Goal: Task Accomplishment & Management: Manage account settings

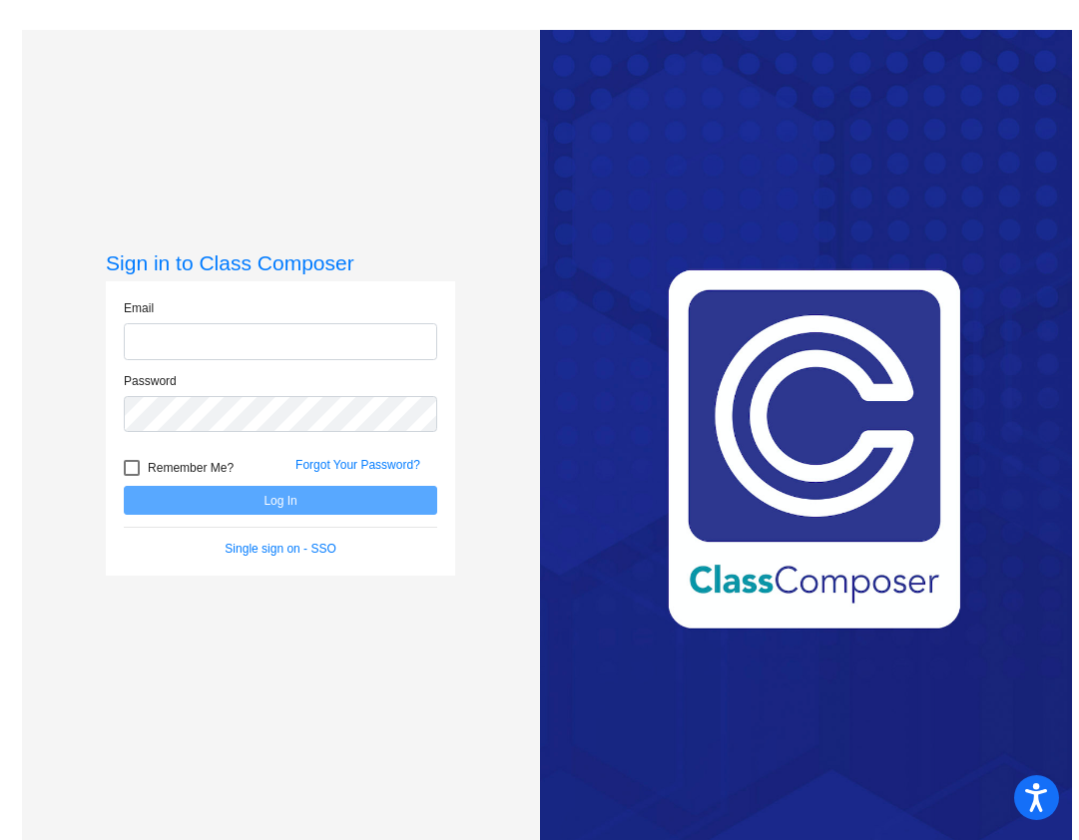
click at [158, 349] on input "email" at bounding box center [280, 341] width 313 height 37
type input "[EMAIL_ADDRESS][DOMAIN_NAME]"
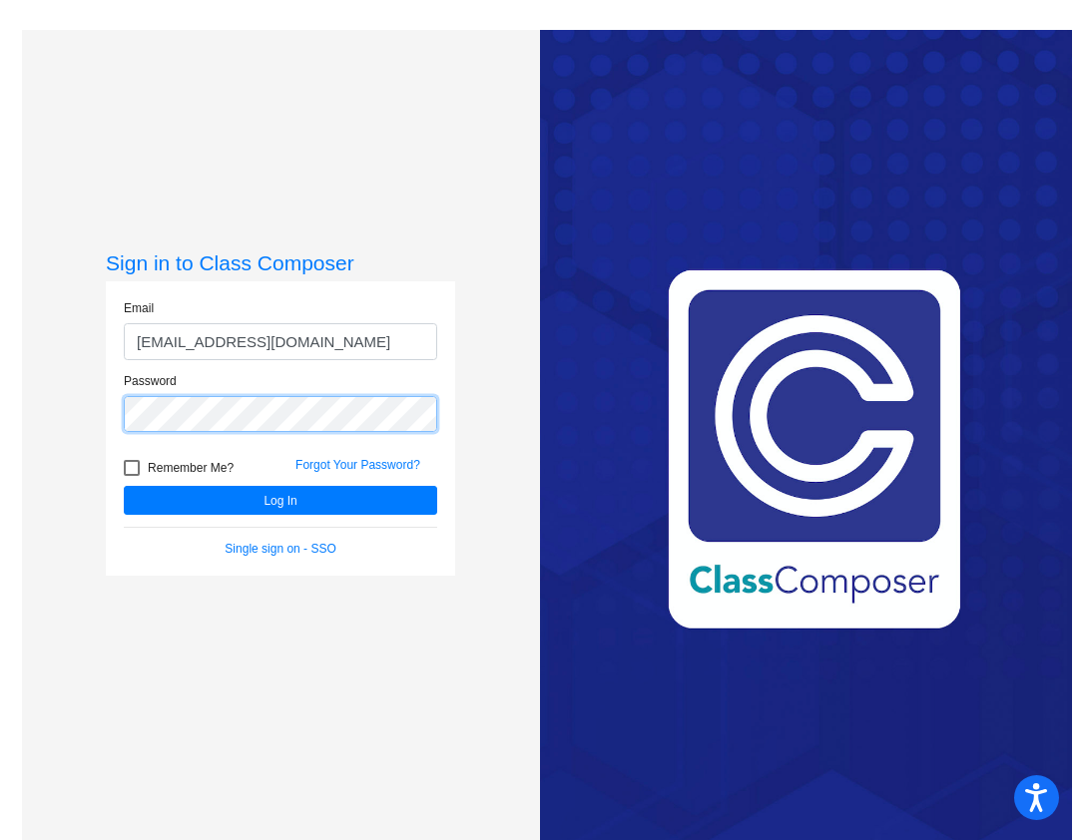
click at [124, 486] on button "Log In" at bounding box center [280, 500] width 313 height 29
click at [354, 462] on link "Forgot Your Password?" at bounding box center [357, 465] width 125 height 14
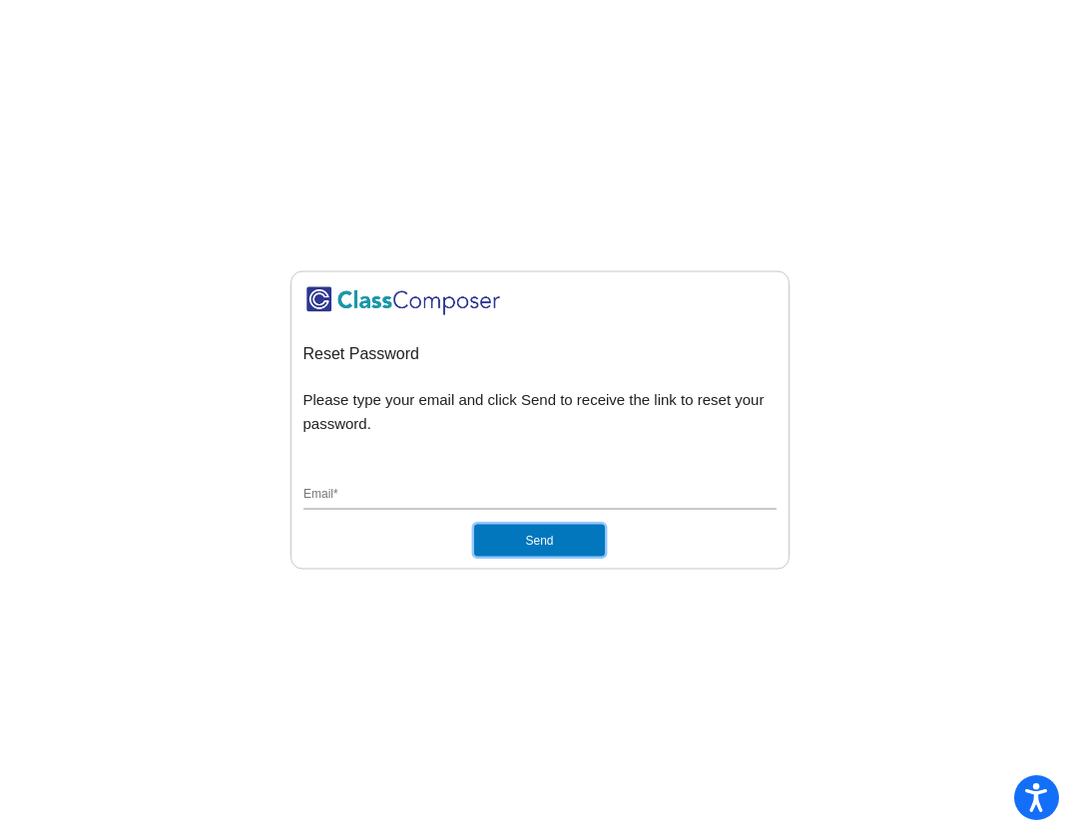
click at [503, 540] on button "Send" at bounding box center [539, 540] width 130 height 32
click at [468, 487] on input "Email *" at bounding box center [539, 495] width 473 height 18
type input "[EMAIL_ADDRESS][DOMAIN_NAME]"
click at [522, 546] on button "Send" at bounding box center [539, 540] width 130 height 32
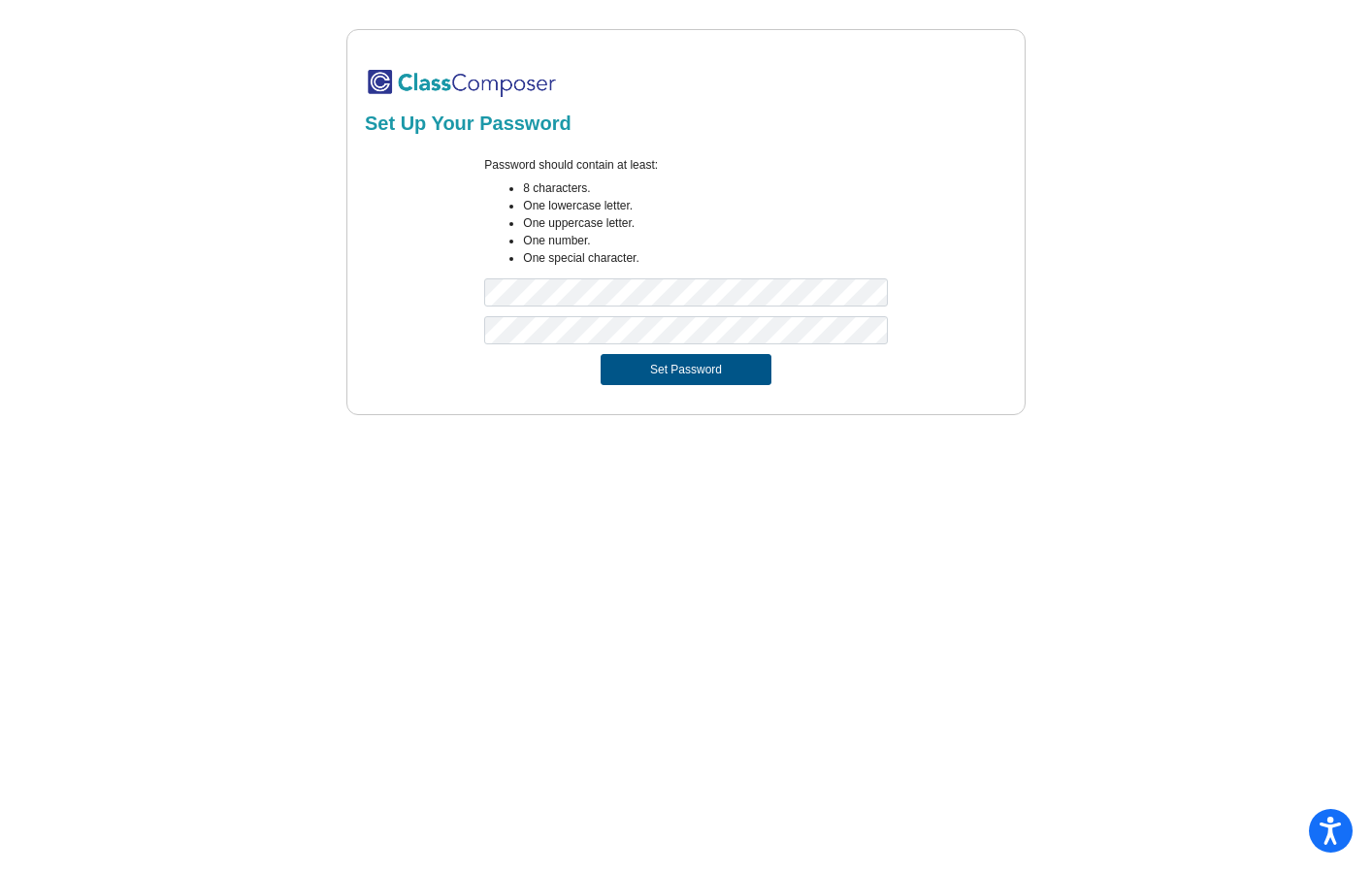
click at [706, 367] on button "Set Password" at bounding box center [686, 369] width 171 height 31
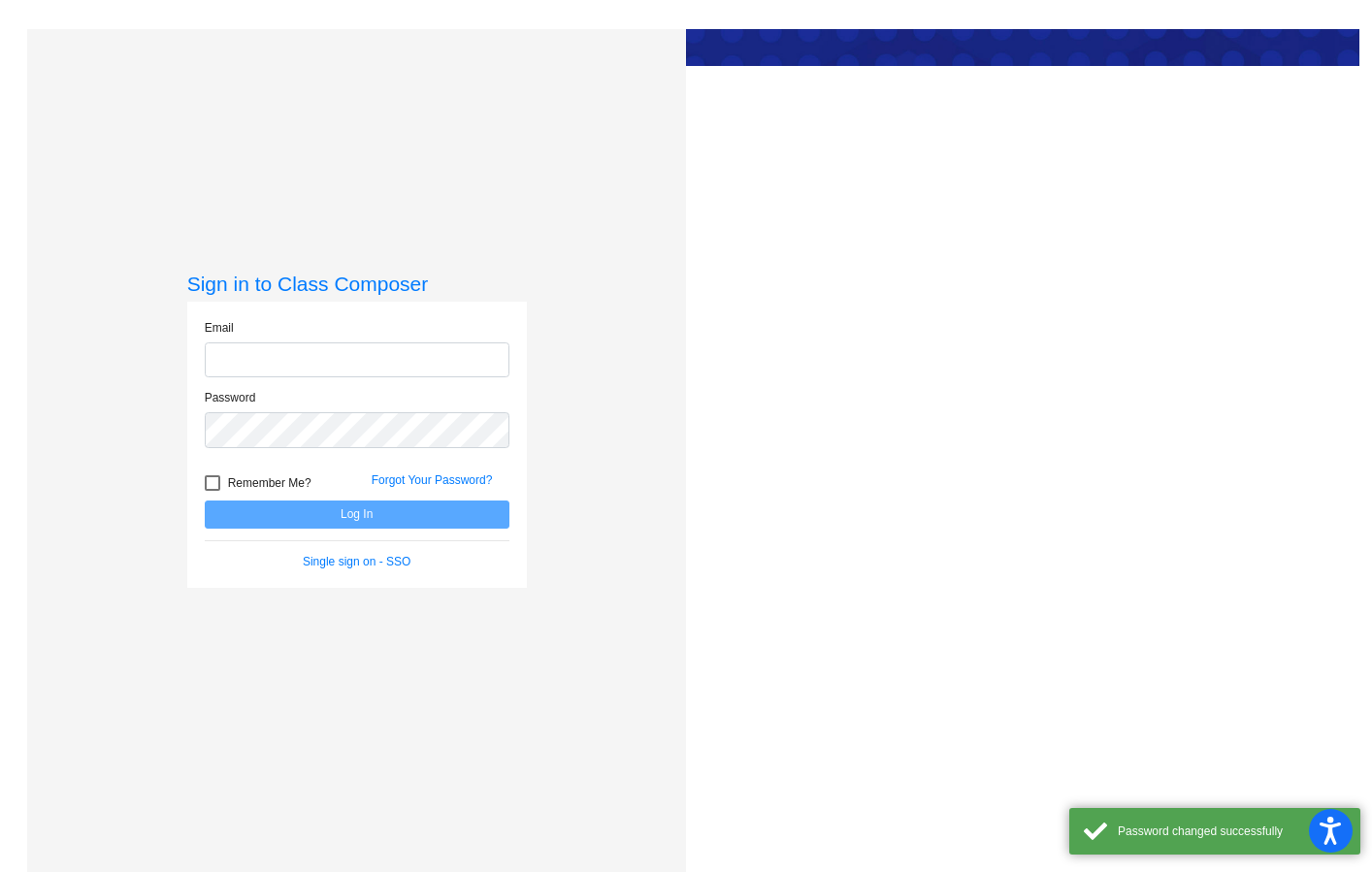
type input "[EMAIL_ADDRESS][DOMAIN_NAME]"
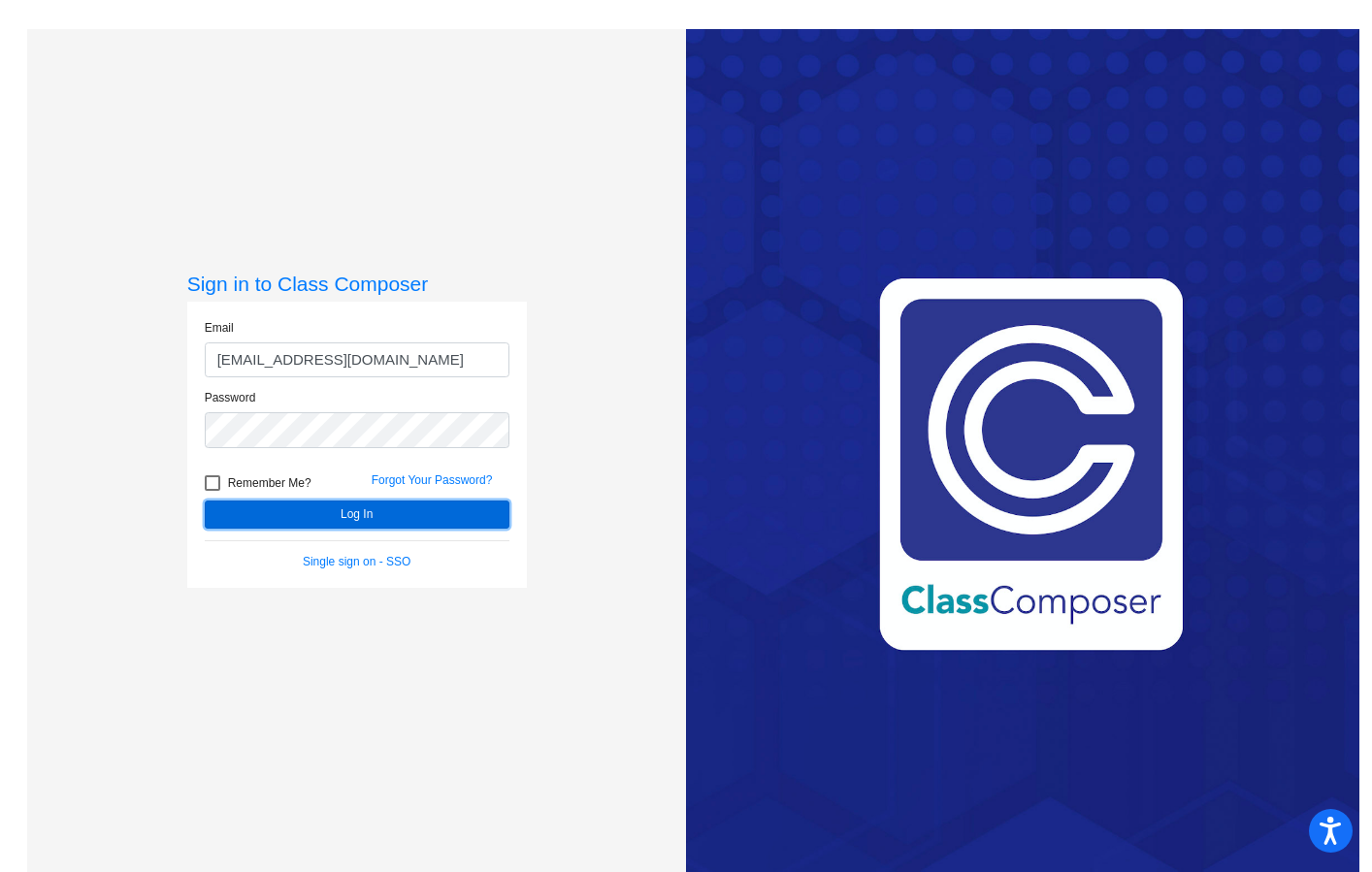
click at [383, 509] on button "Log In" at bounding box center [357, 514] width 304 height 28
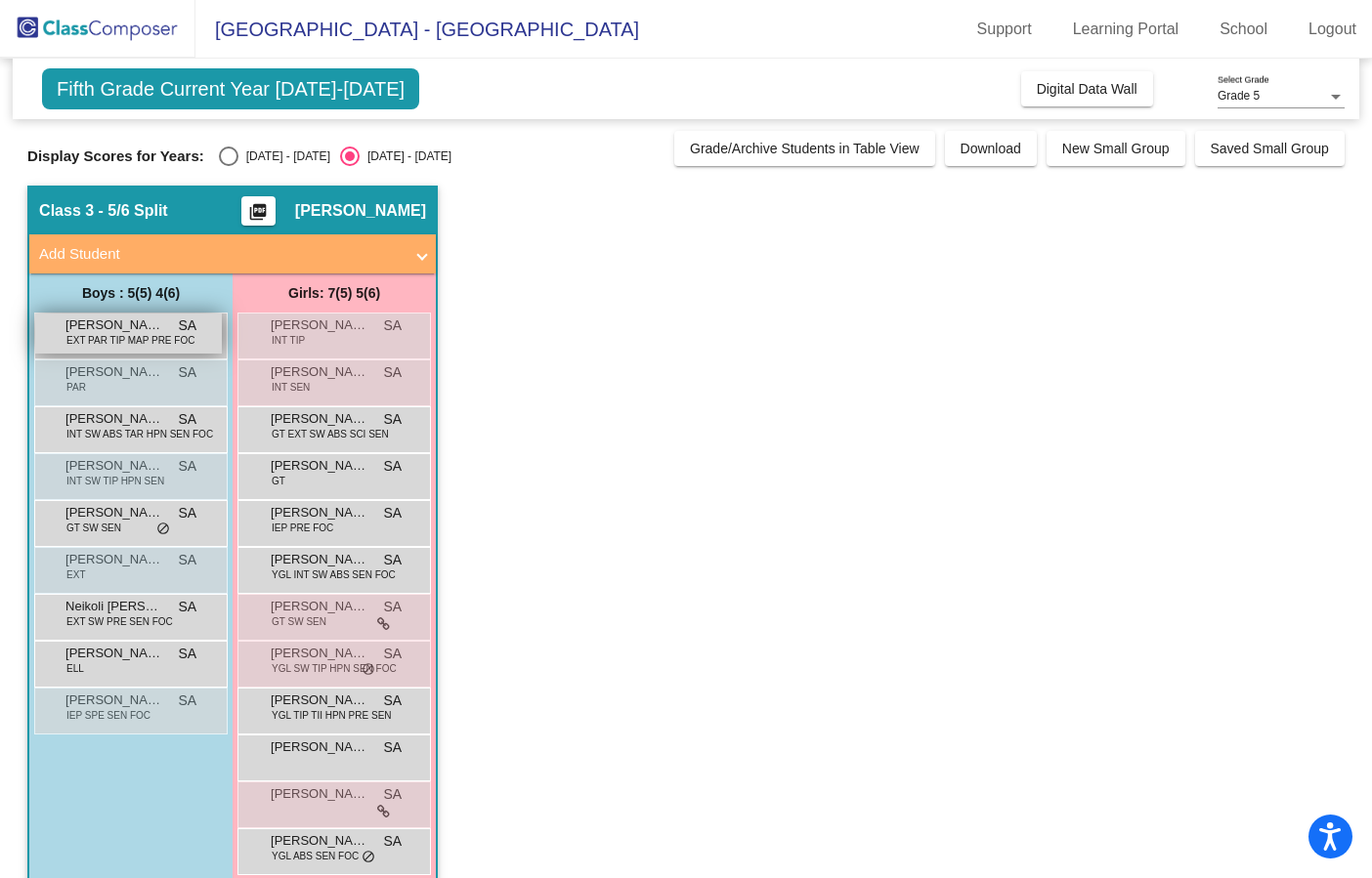
click at [151, 345] on span "EXT PAR TIP MAP PRE FOC" at bounding box center [130, 340] width 128 height 15
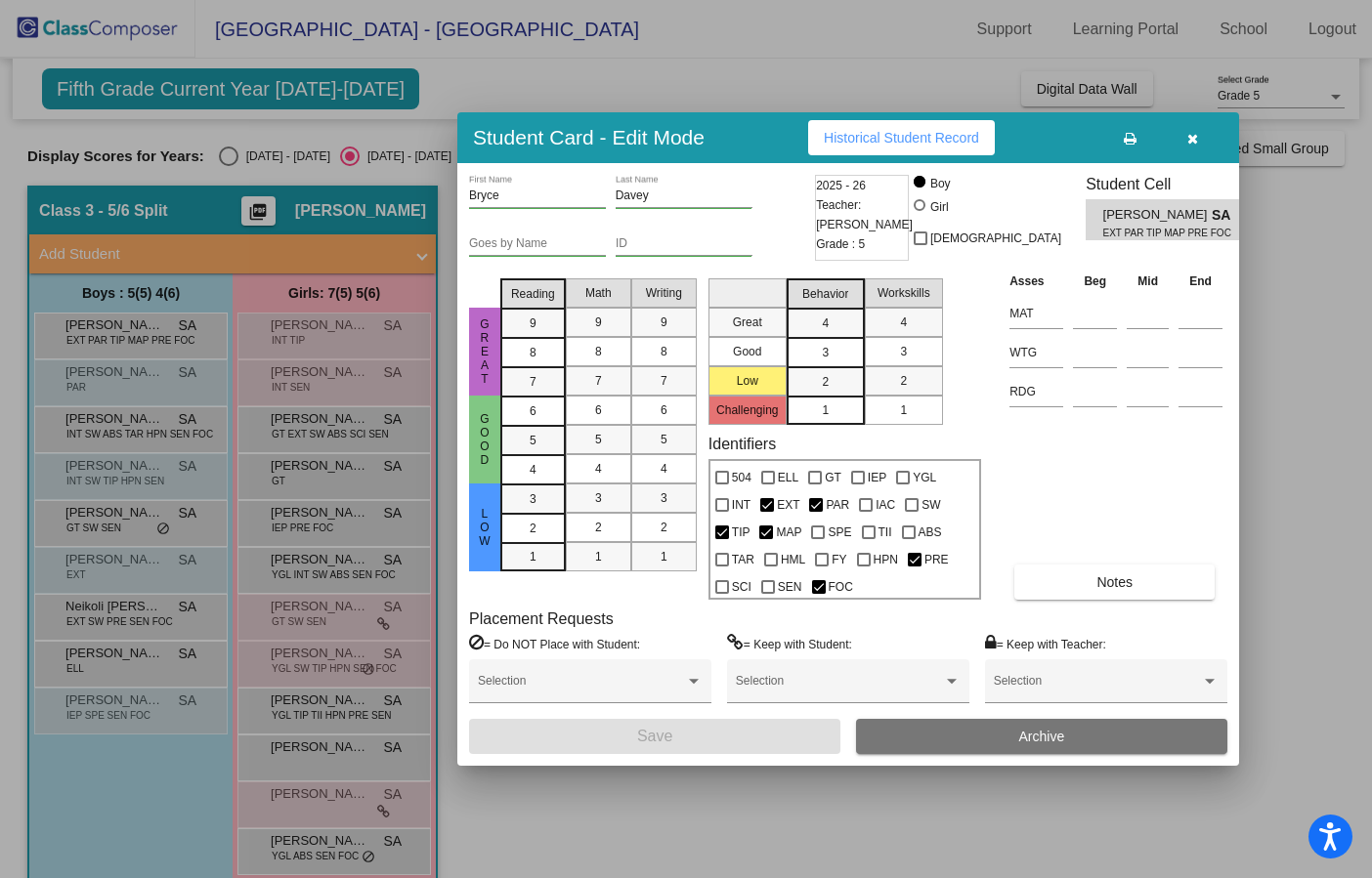
click at [222, 161] on div at bounding box center [686, 439] width 1372 height 878
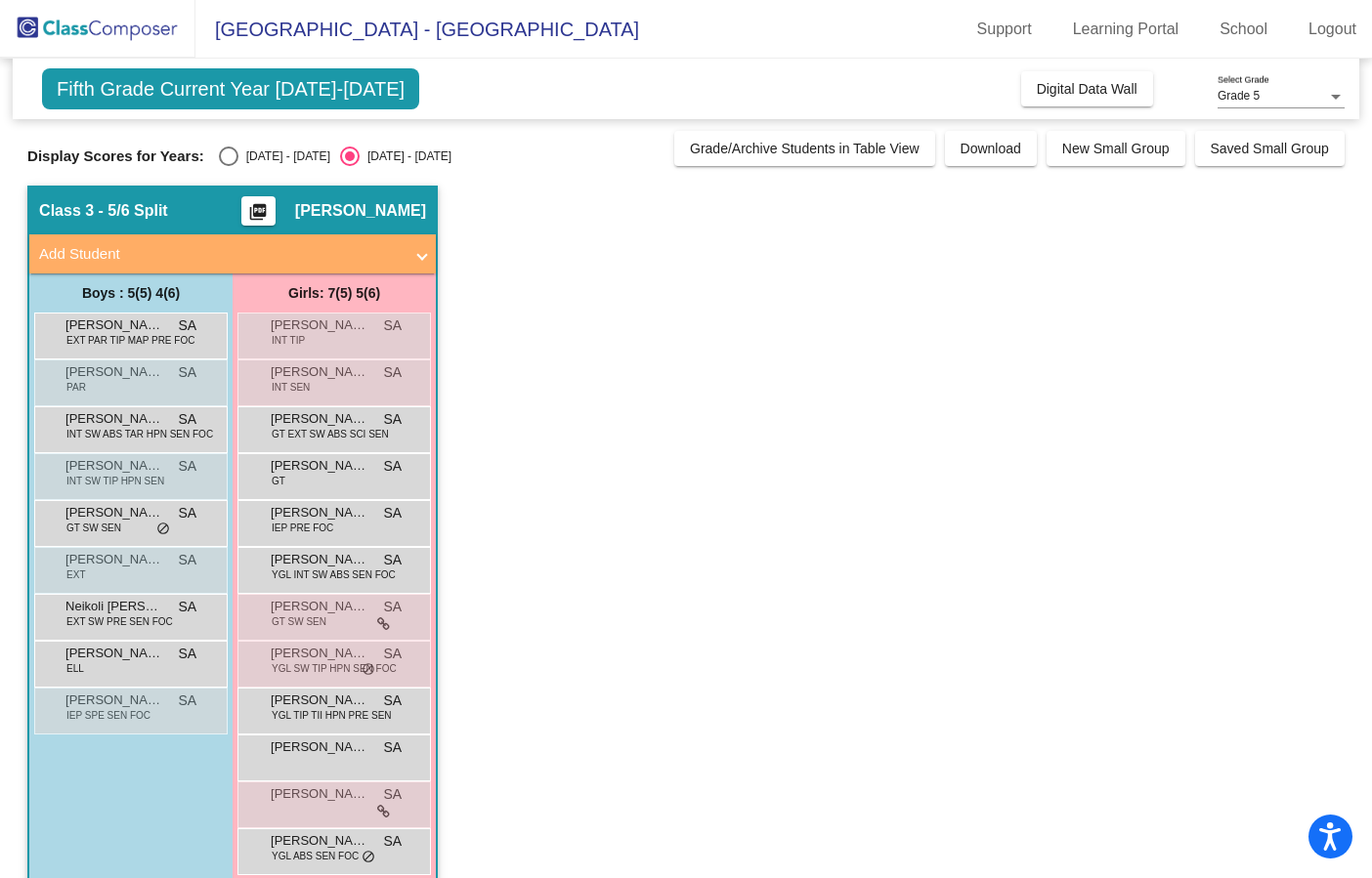
click at [222, 161] on div "Select an option" at bounding box center [229, 157] width 20 height 20
click at [228, 166] on input "2024 - 2025" at bounding box center [228, 166] width 1 height 1
radio input "true"
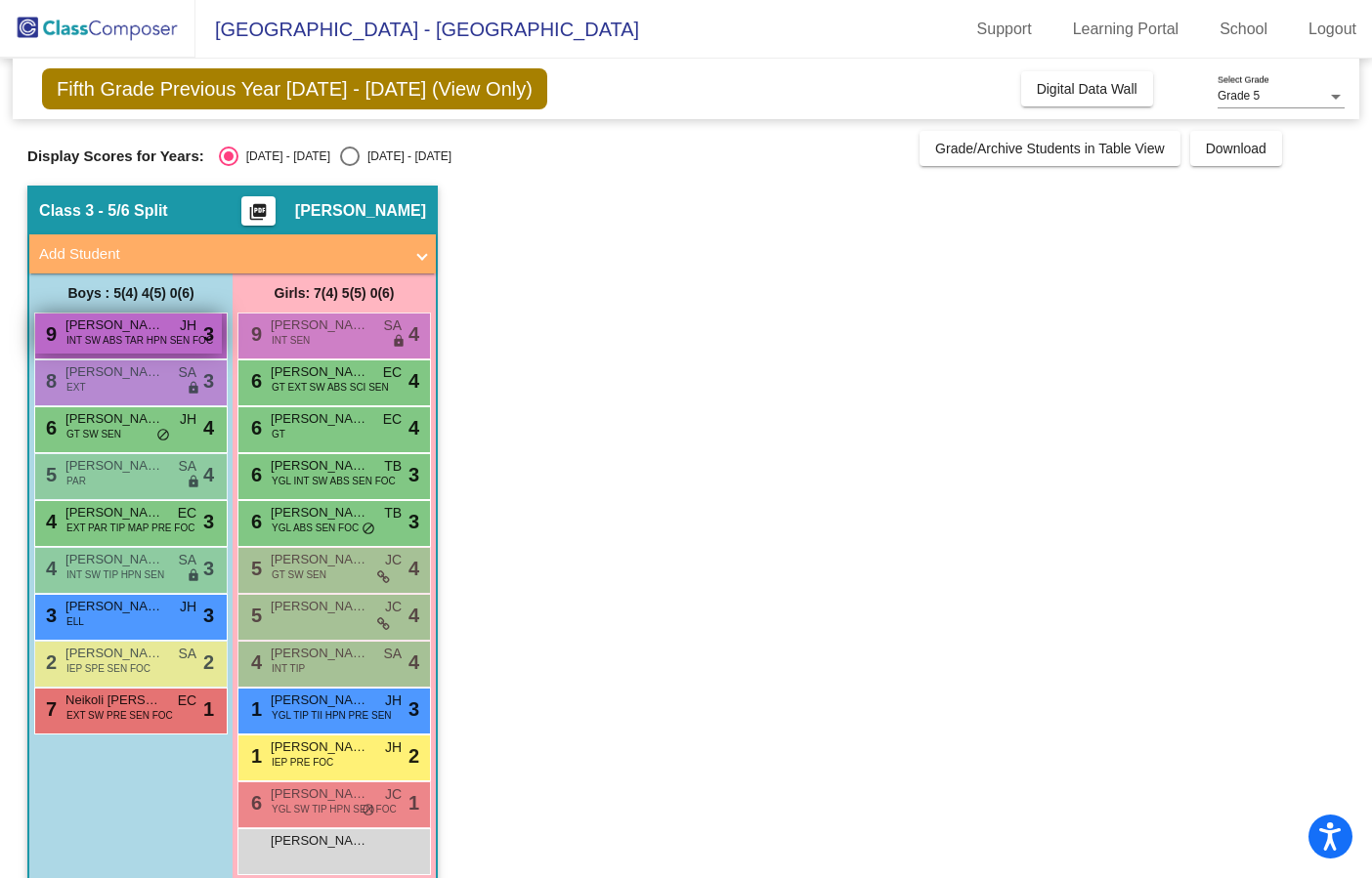
click at [163, 333] on span "INT SW ABS TAR HPN SEN FOC" at bounding box center [140, 340] width 147 height 15
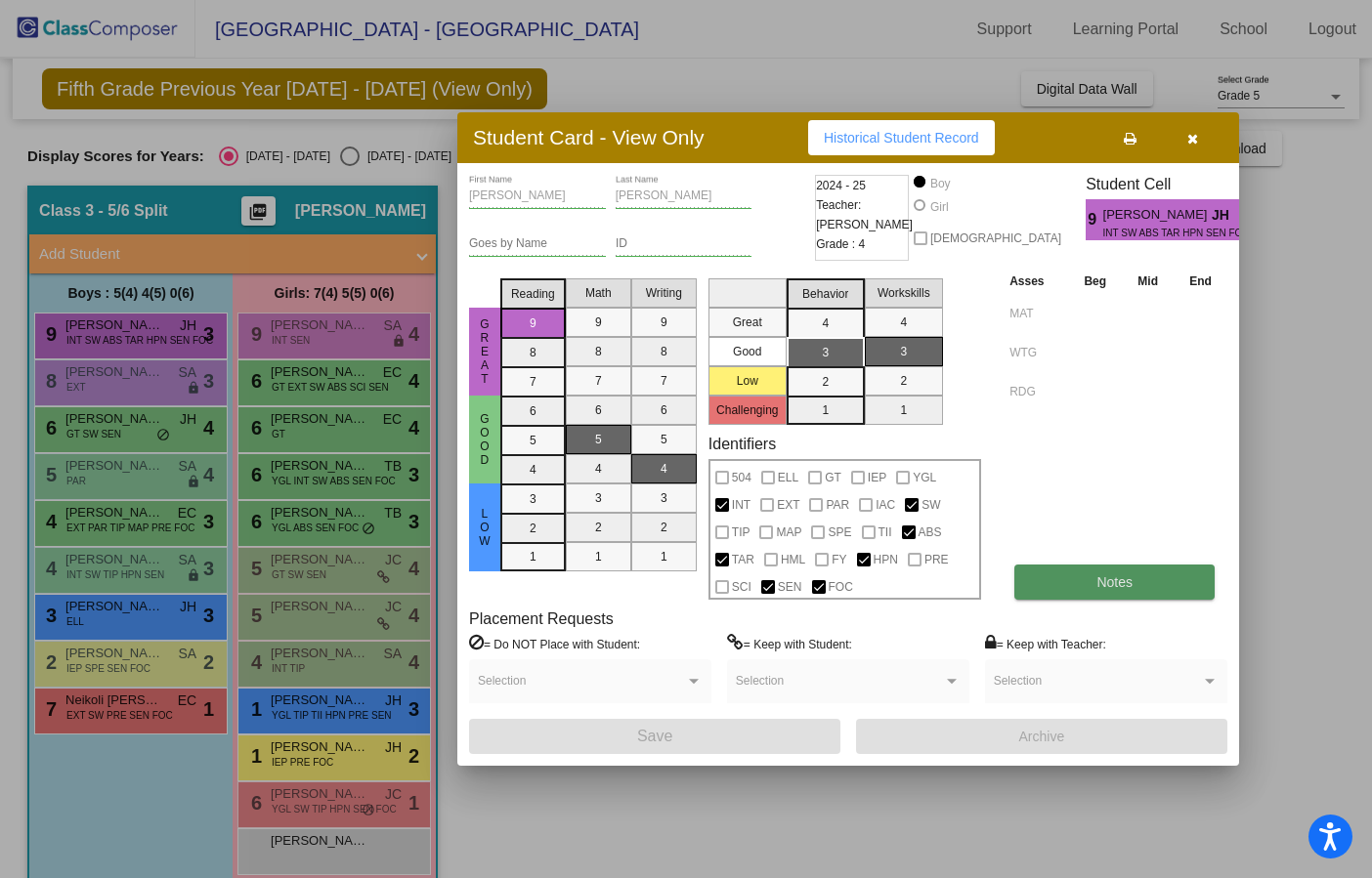
click at [1059, 581] on button "Notes" at bounding box center [1114, 582] width 201 height 35
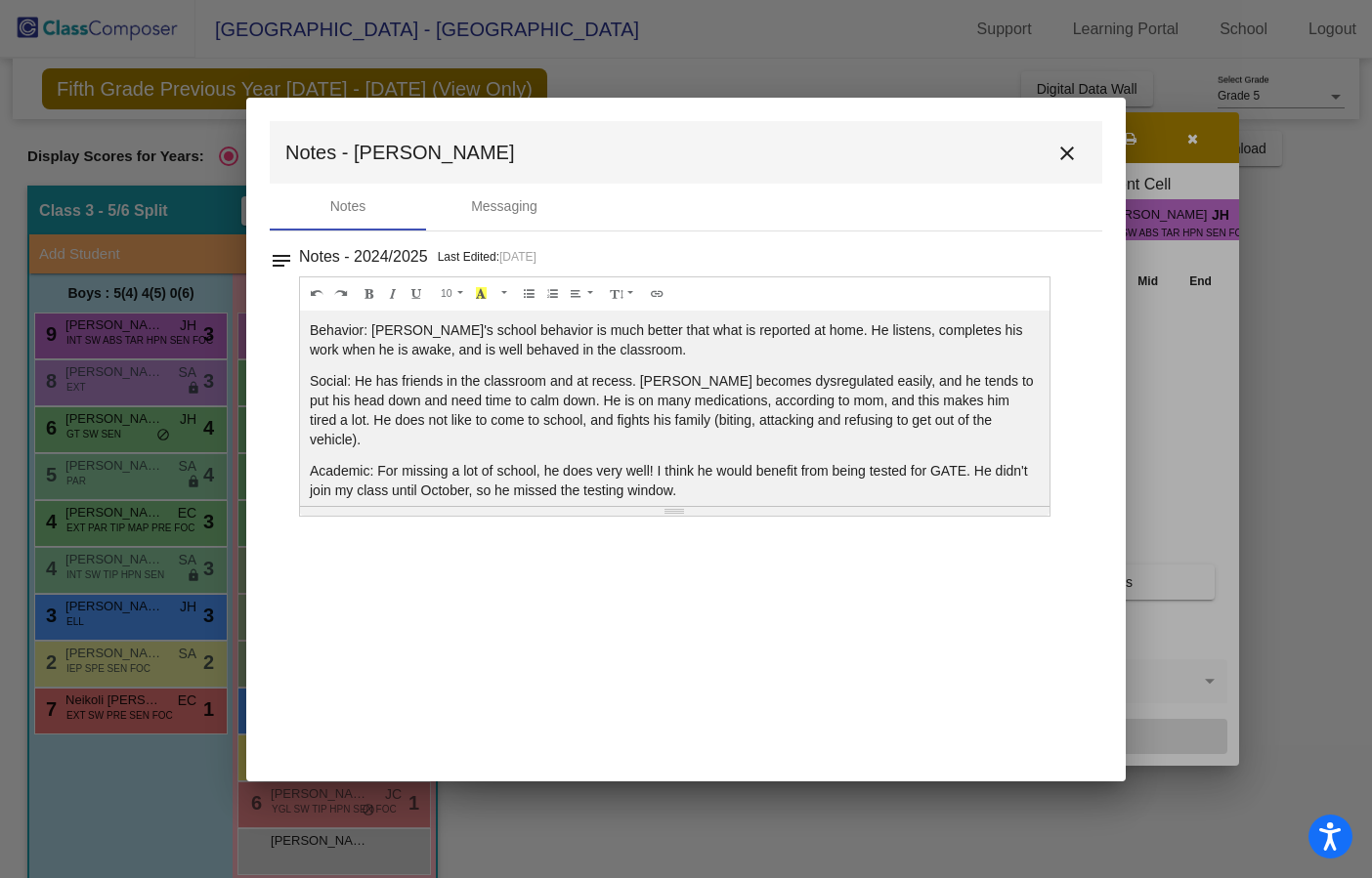
click at [1073, 162] on mat-icon "close" at bounding box center [1067, 154] width 24 height 23
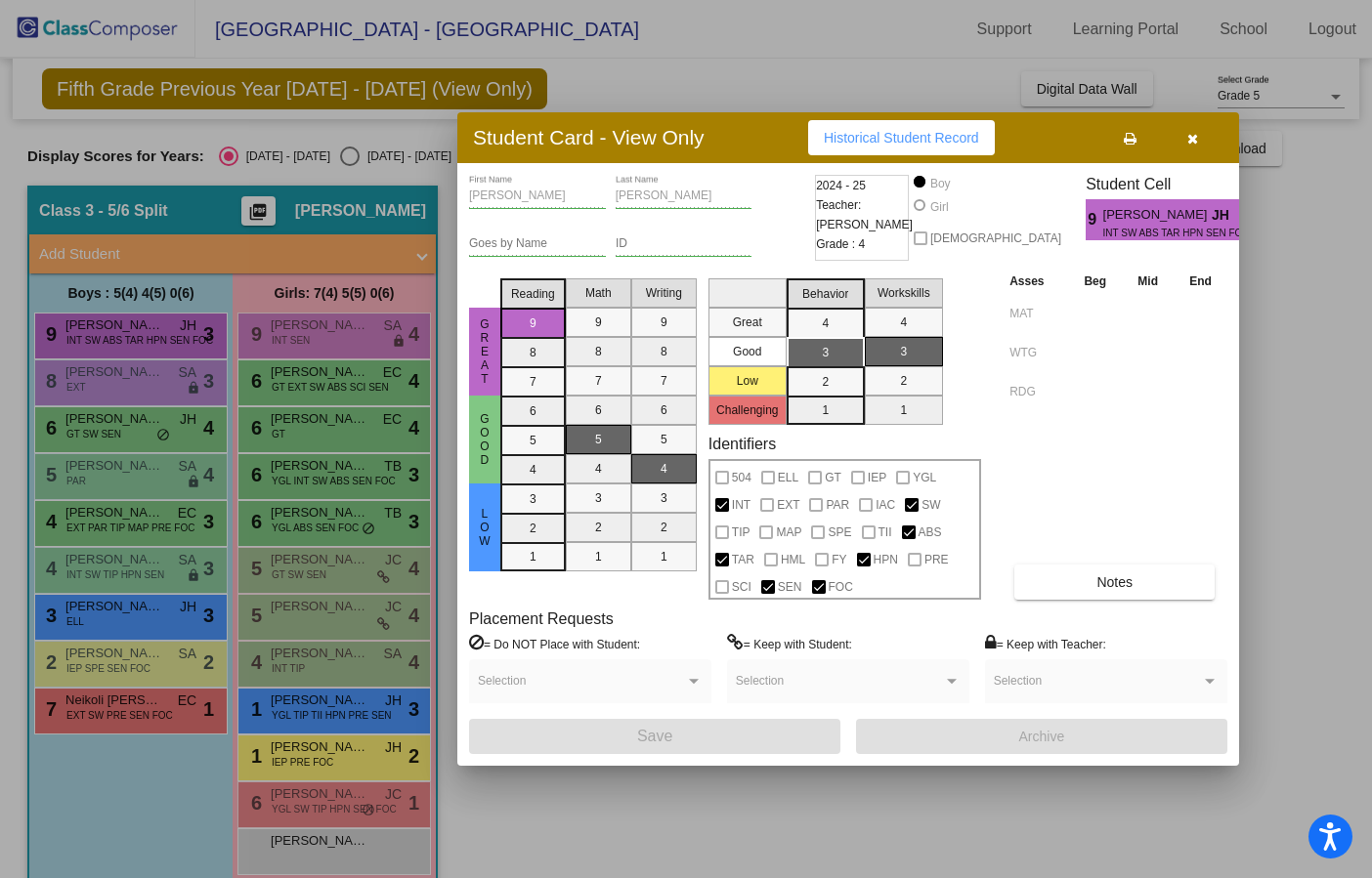
click at [135, 520] on div at bounding box center [686, 439] width 1372 height 878
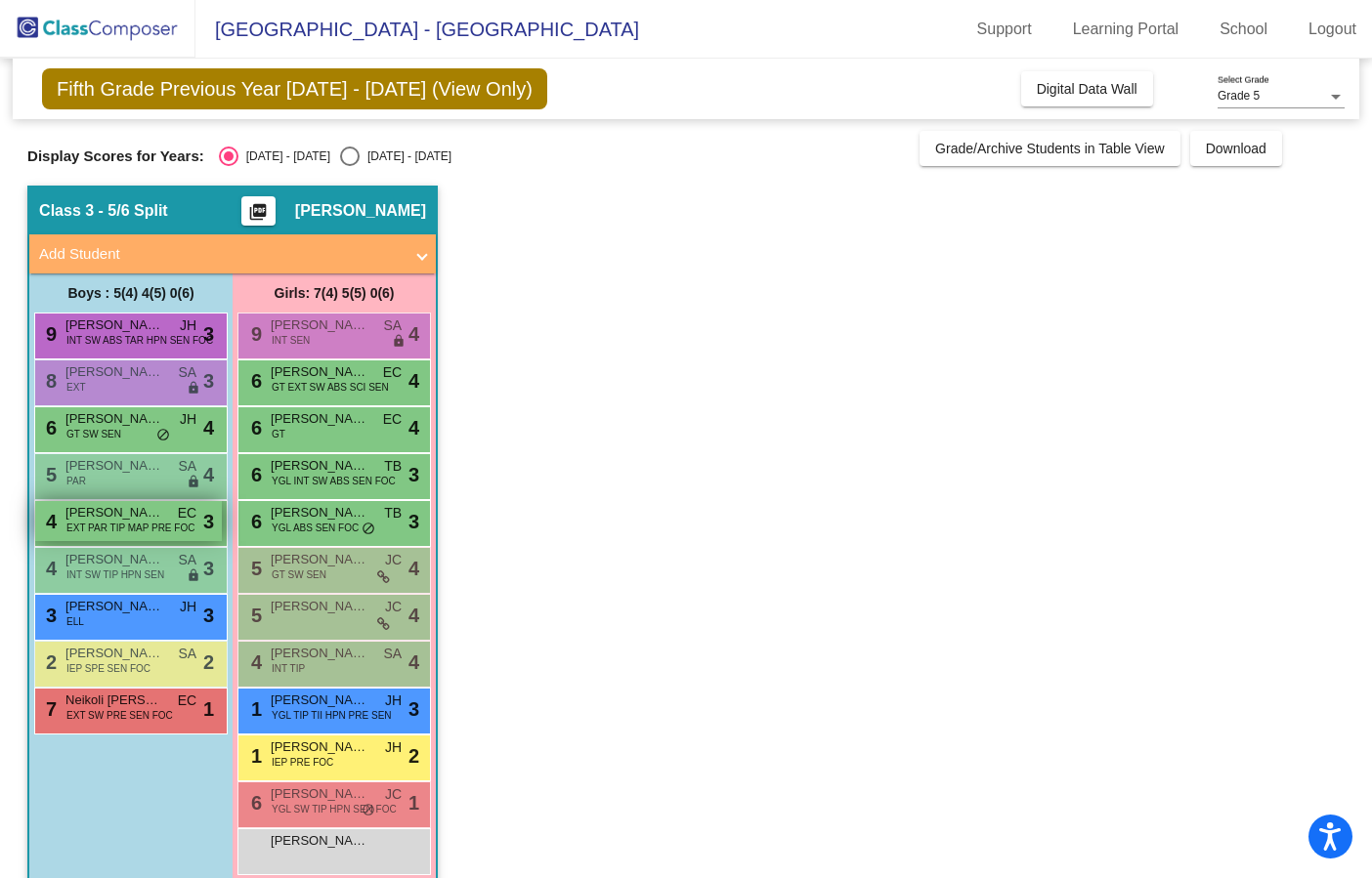
click at [135, 526] on span "EXT PAR TIP MAP PRE FOC" at bounding box center [130, 528] width 128 height 15
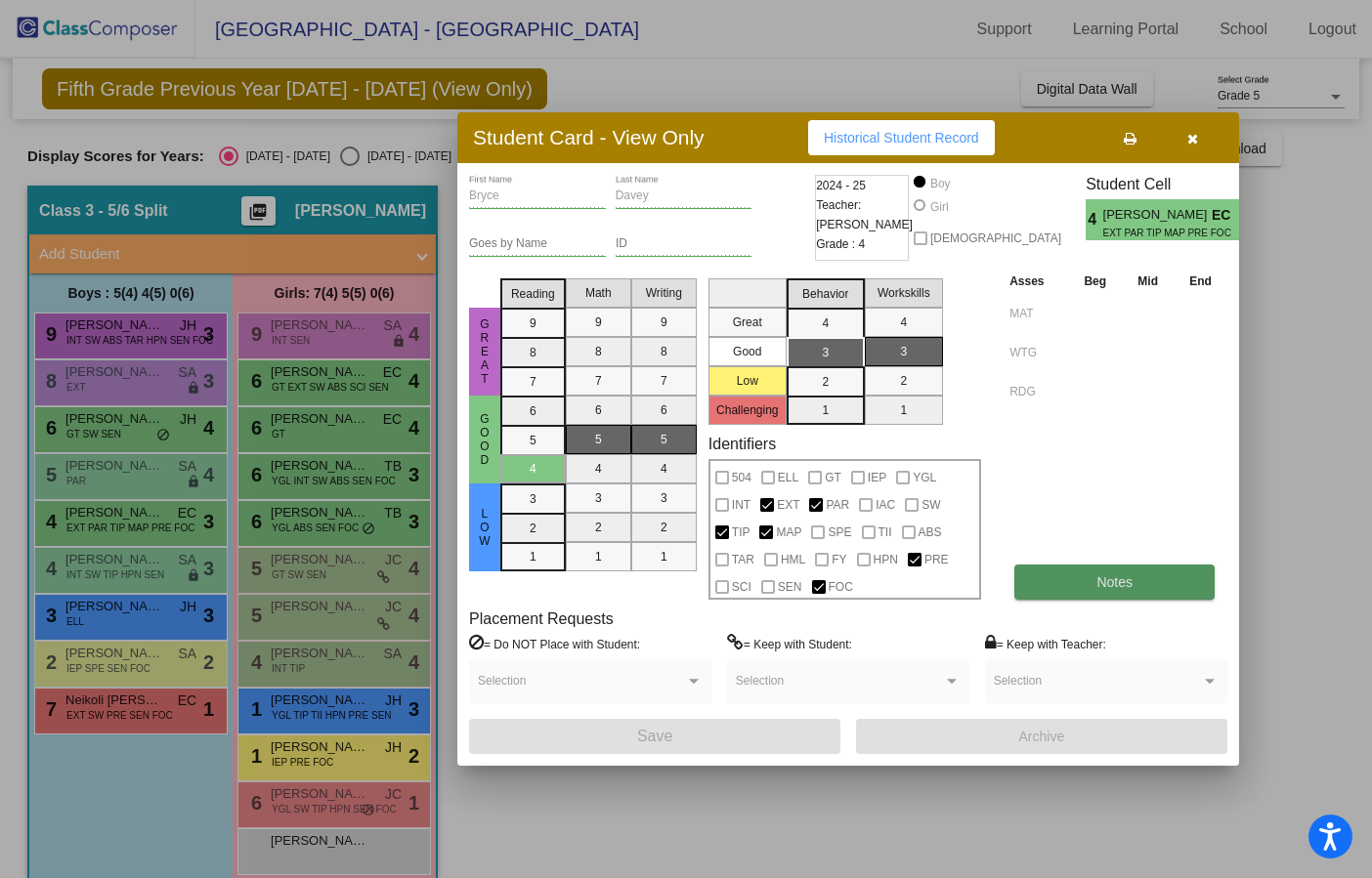
click at [1097, 589] on span "Notes" at bounding box center [1114, 582] width 36 height 16
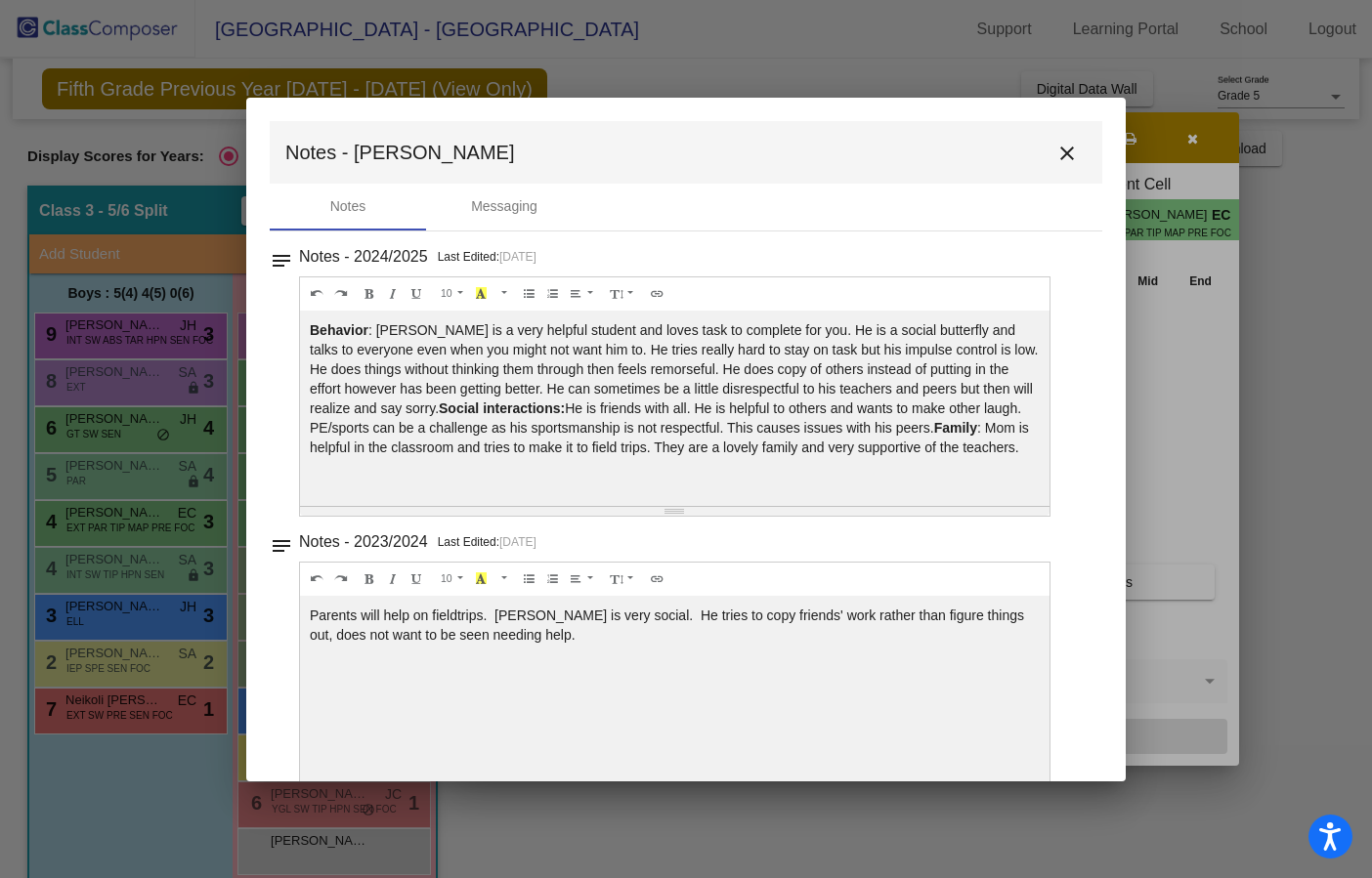
click at [1060, 149] on mat-icon "close" at bounding box center [1067, 154] width 24 height 23
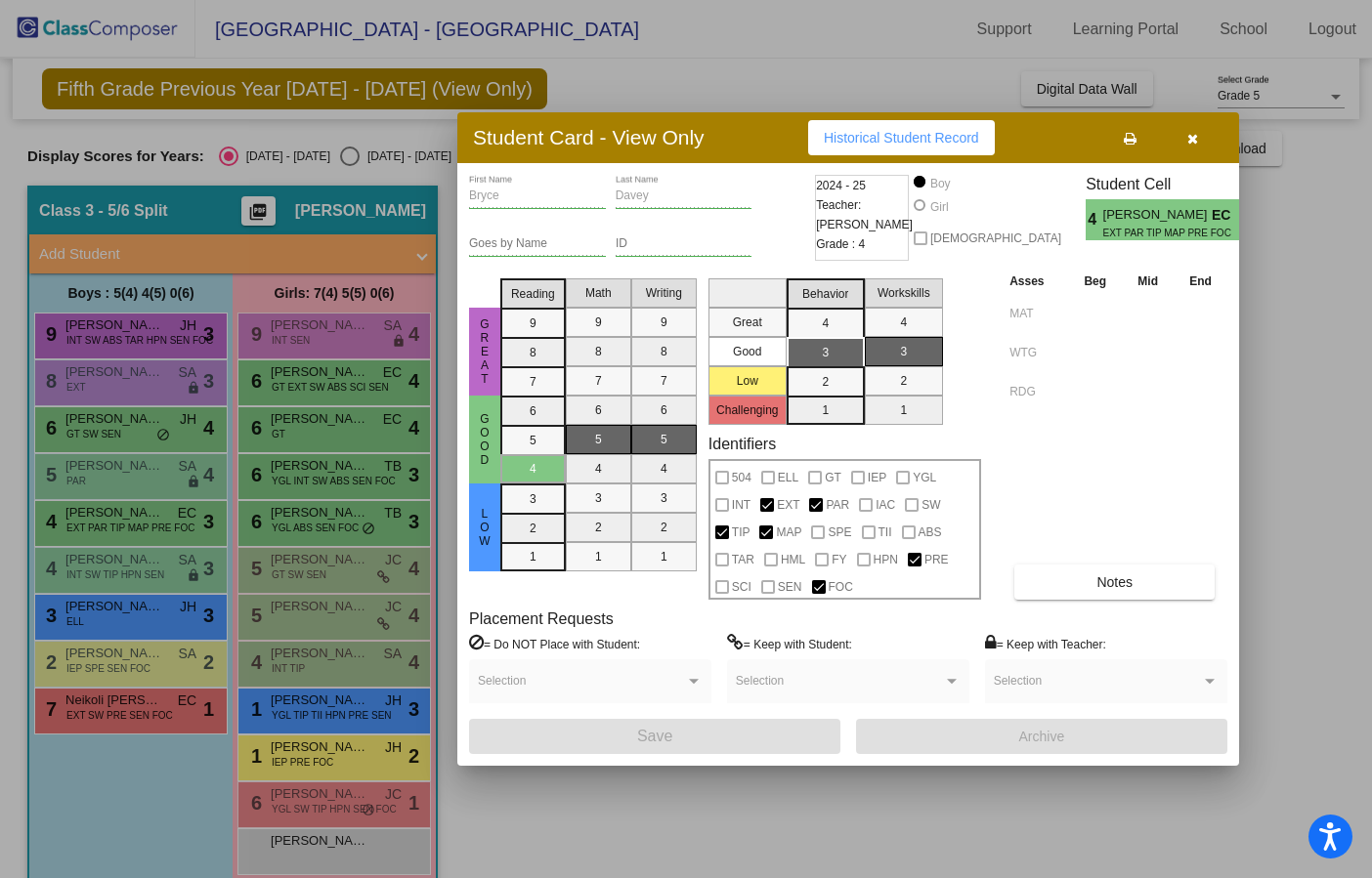
click at [1203, 135] on button "button" at bounding box center [1193, 138] width 63 height 35
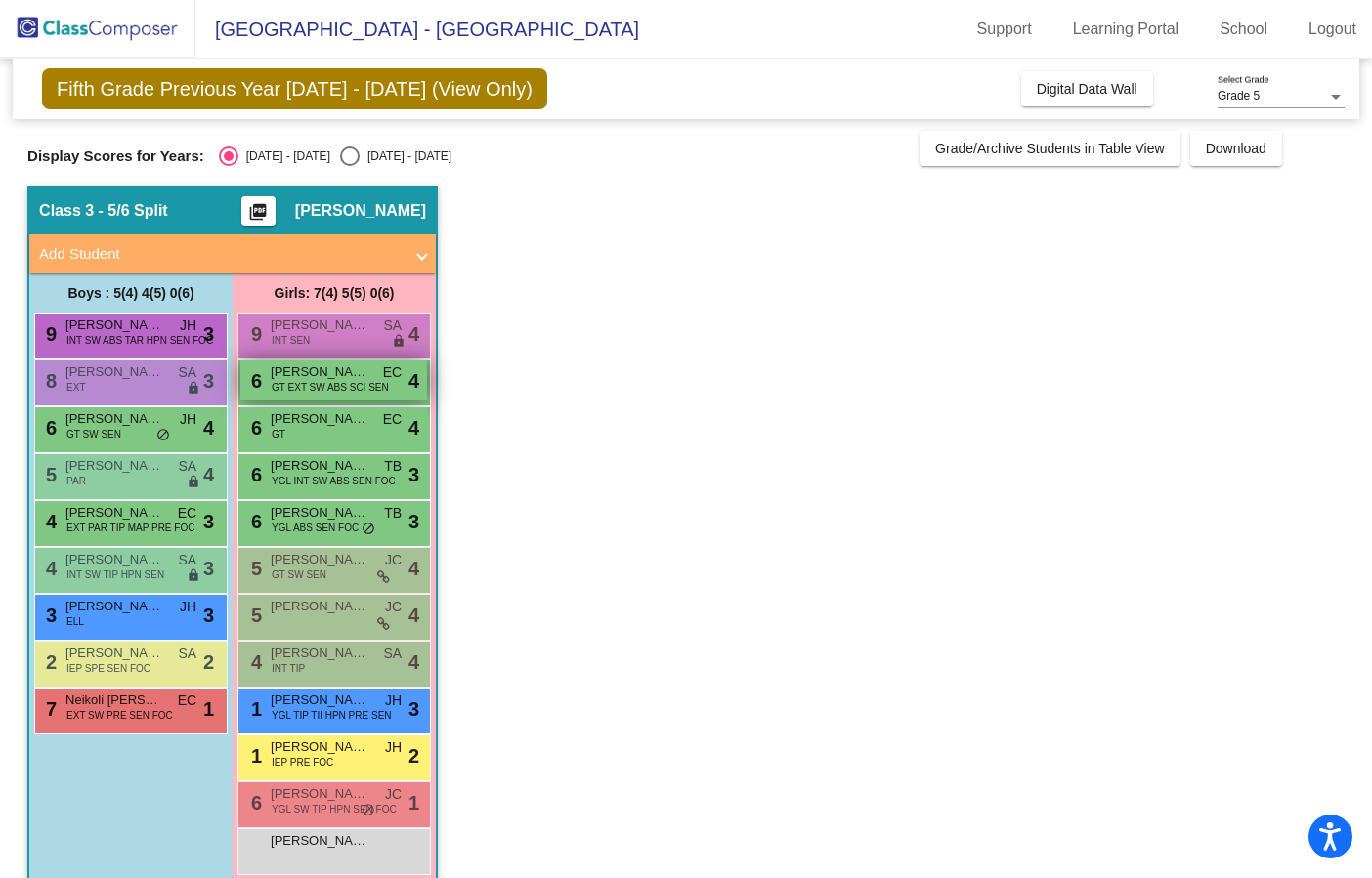
click at [328, 393] on span "GT EXT SW ABS SCI SEN" at bounding box center [331, 387] width 118 height 15
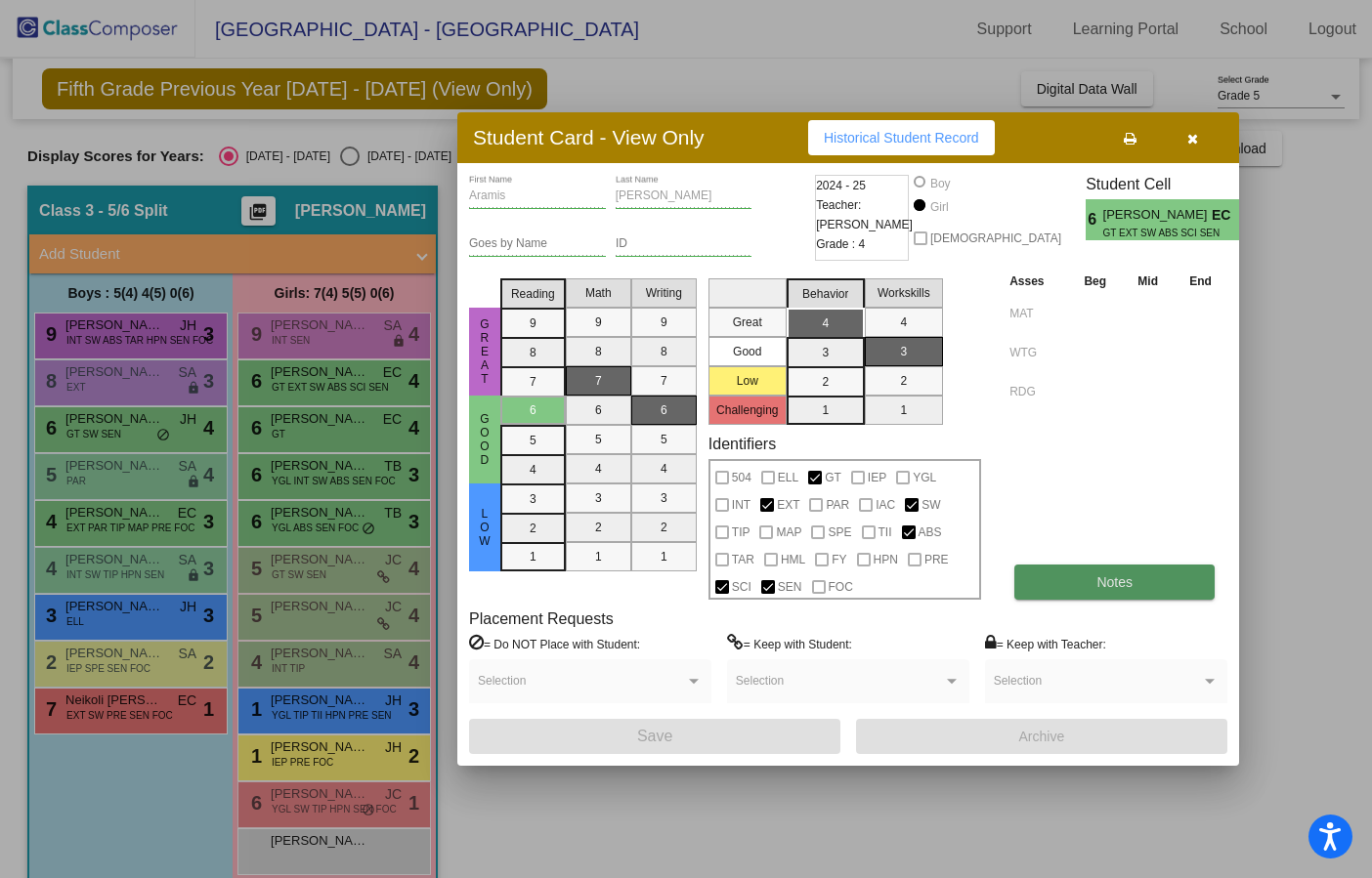
click at [1080, 576] on button "Notes" at bounding box center [1114, 582] width 201 height 35
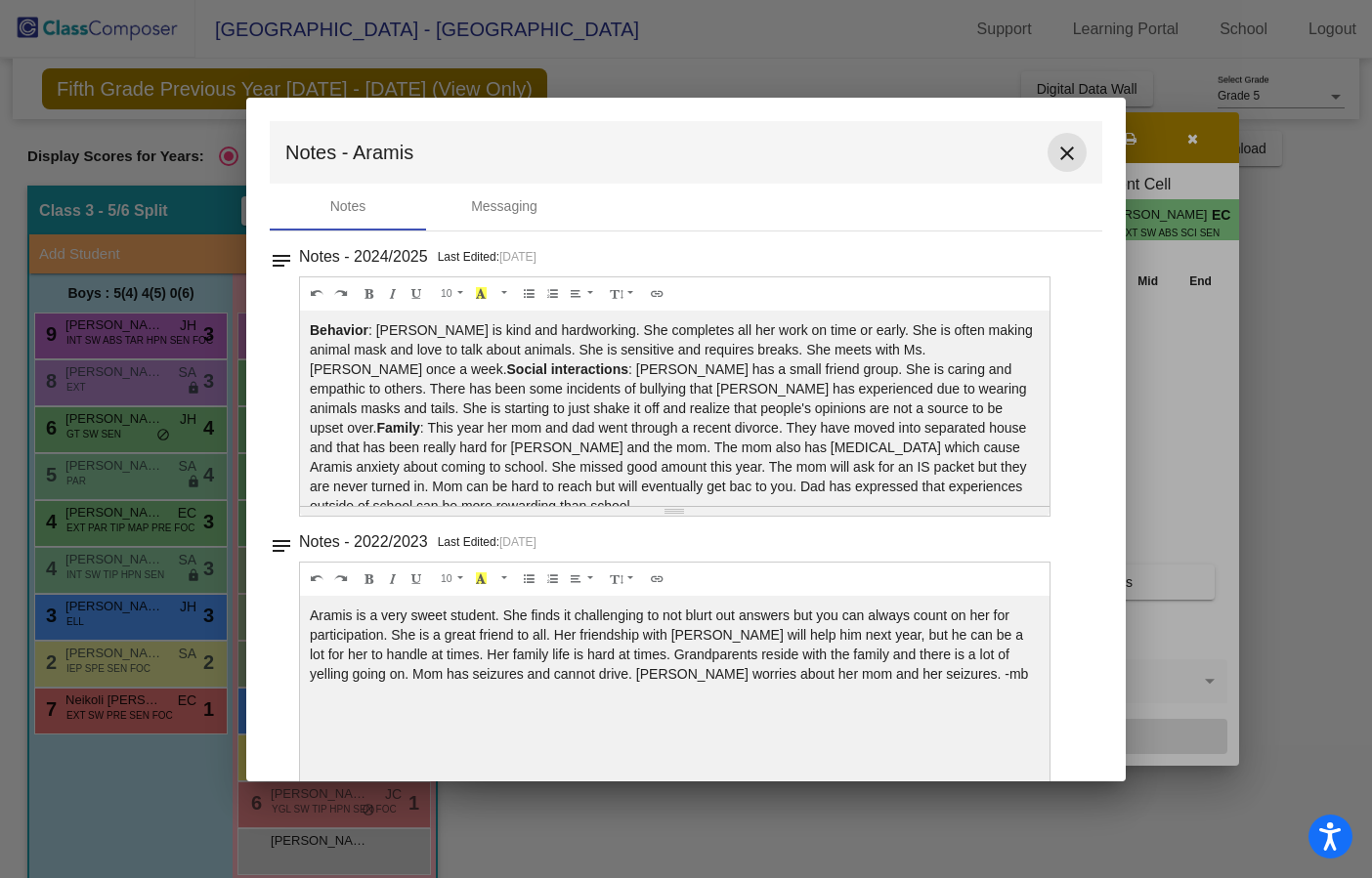
click at [1057, 148] on mat-icon "close" at bounding box center [1067, 154] width 24 height 23
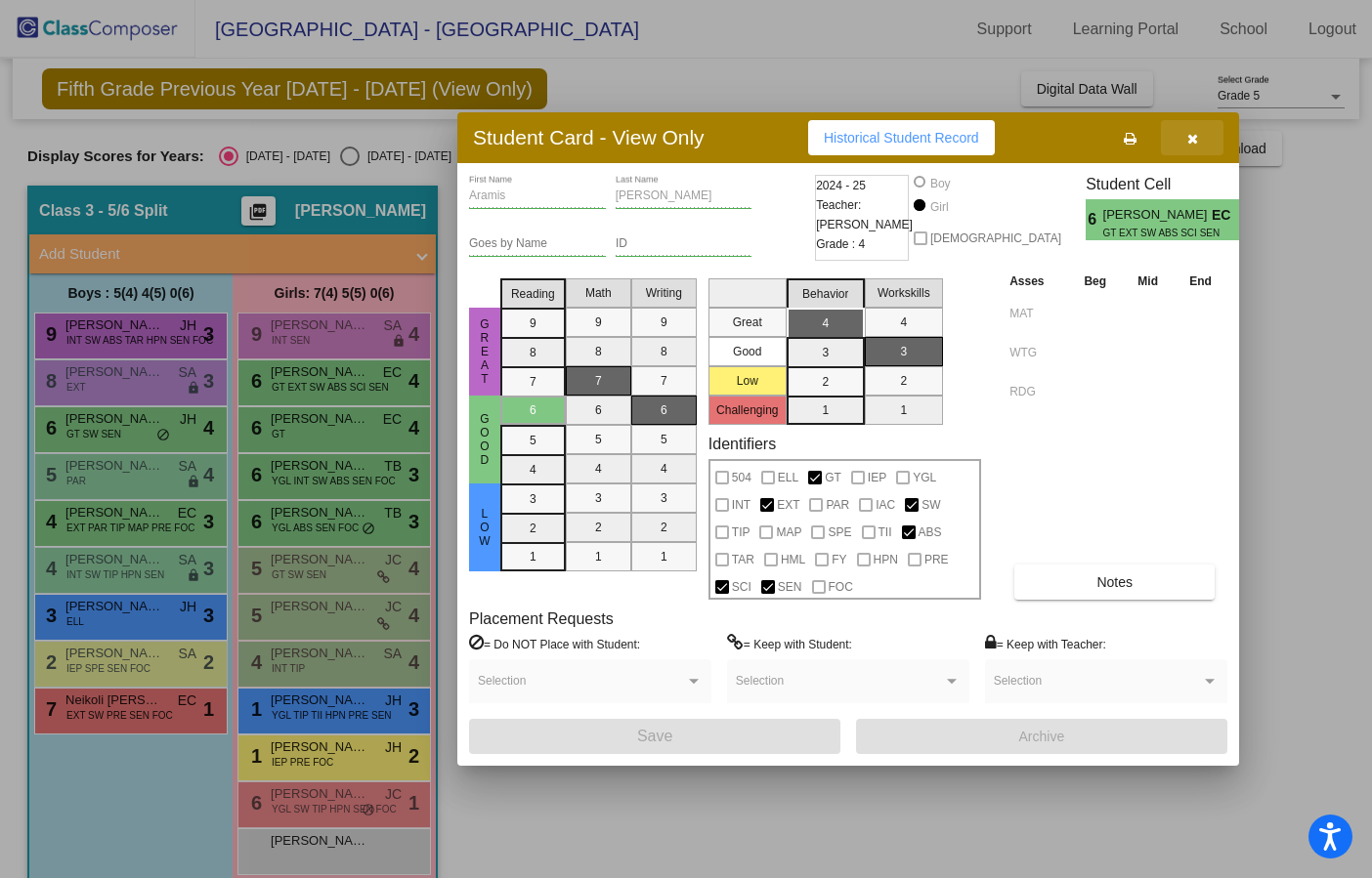
click at [1197, 131] on span "button" at bounding box center [1193, 138] width 11 height 16
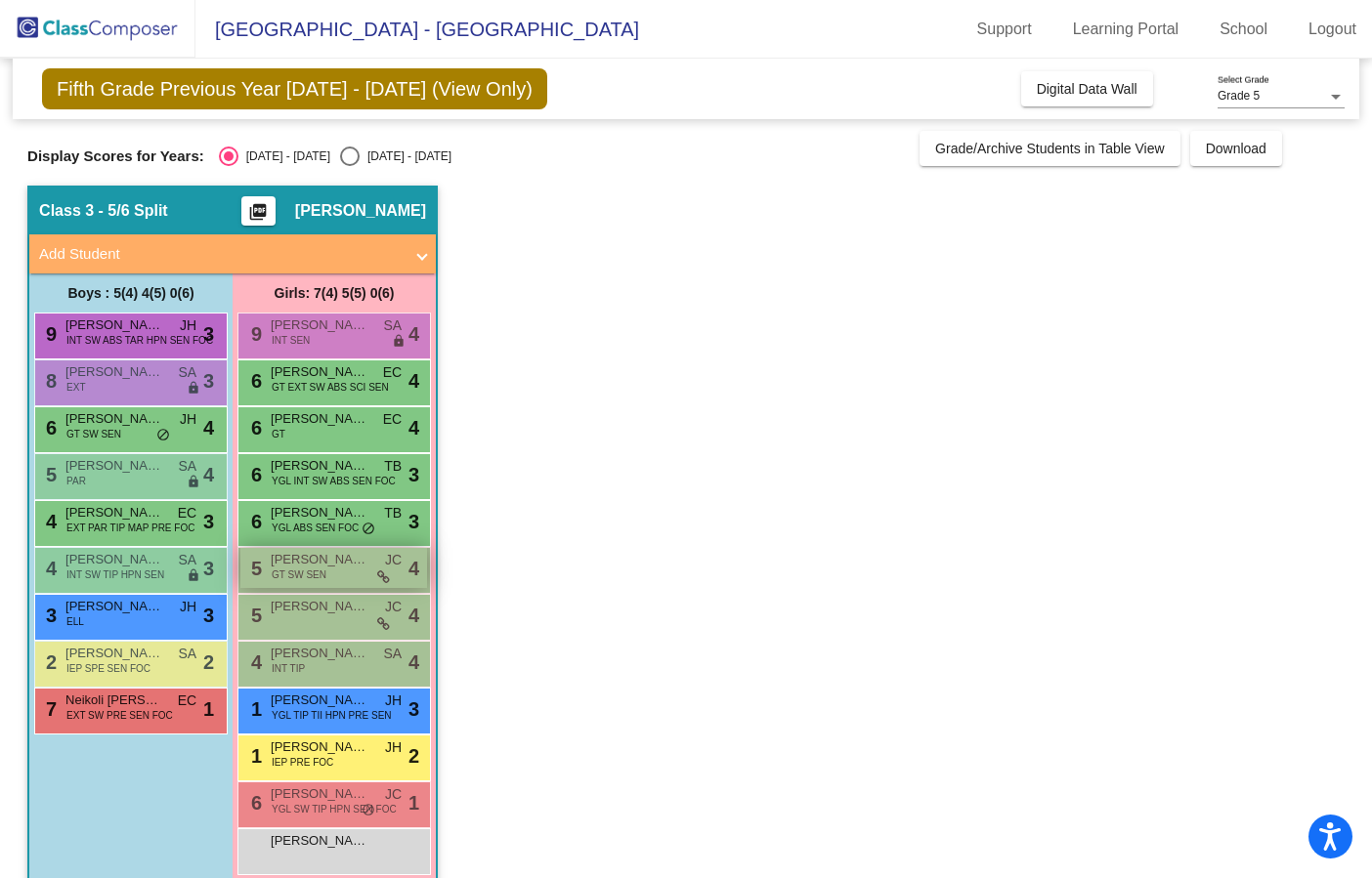
click at [328, 568] on span "Elodie Garrison" at bounding box center [320, 560] width 98 height 20
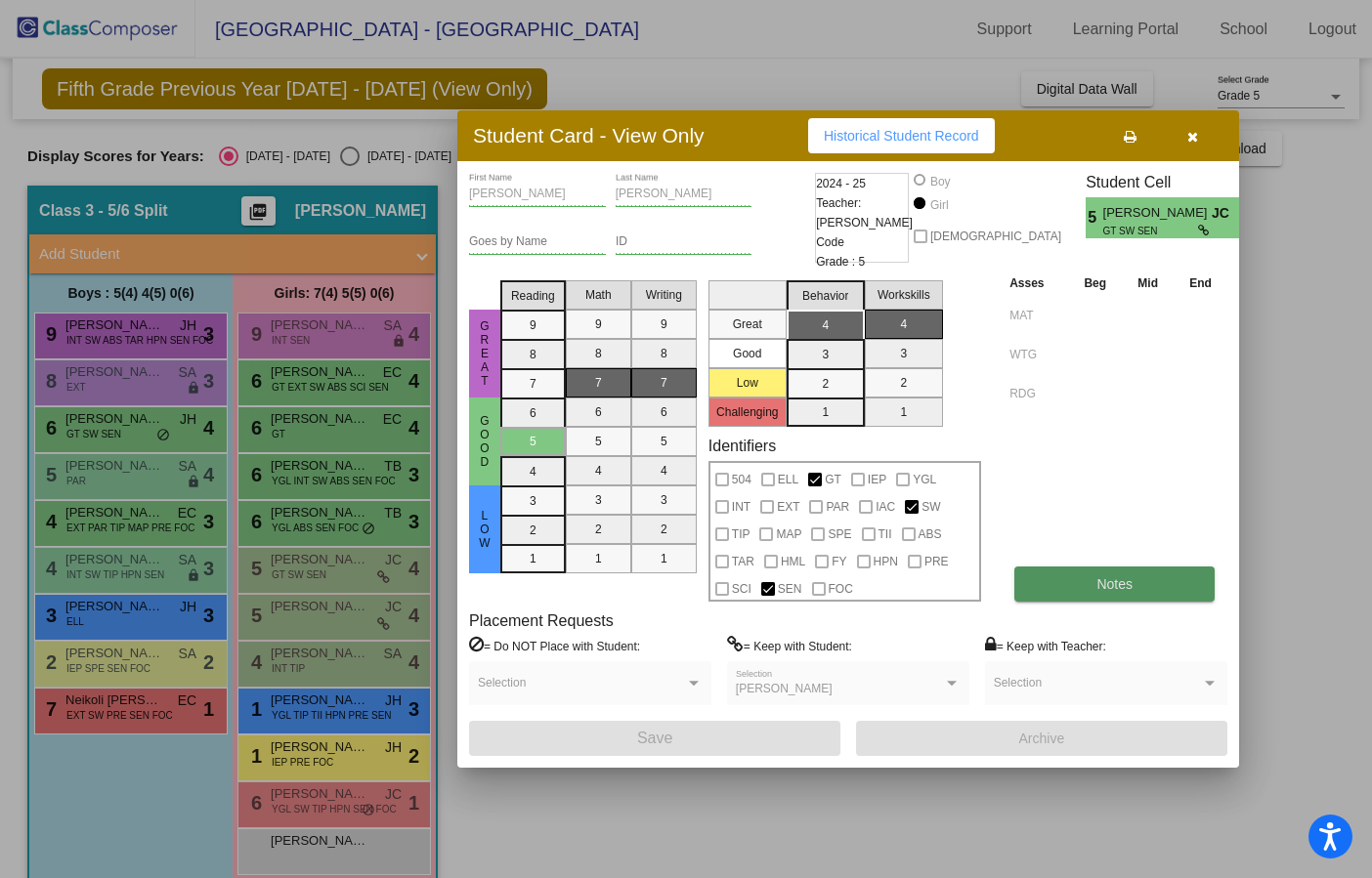
click at [1058, 576] on button "Notes" at bounding box center [1114, 584] width 201 height 35
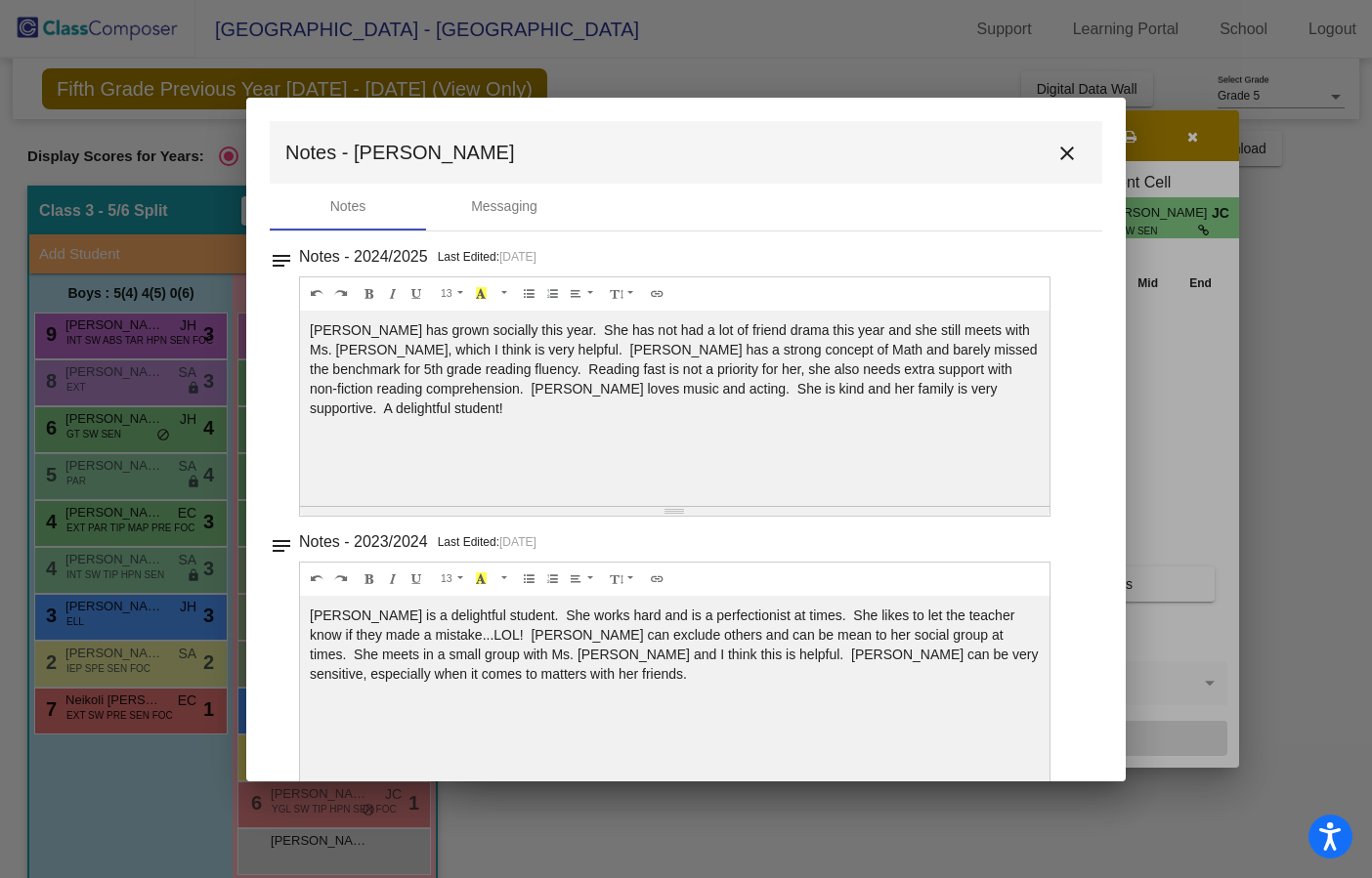
click at [1073, 148] on button "close" at bounding box center [1067, 153] width 39 height 39
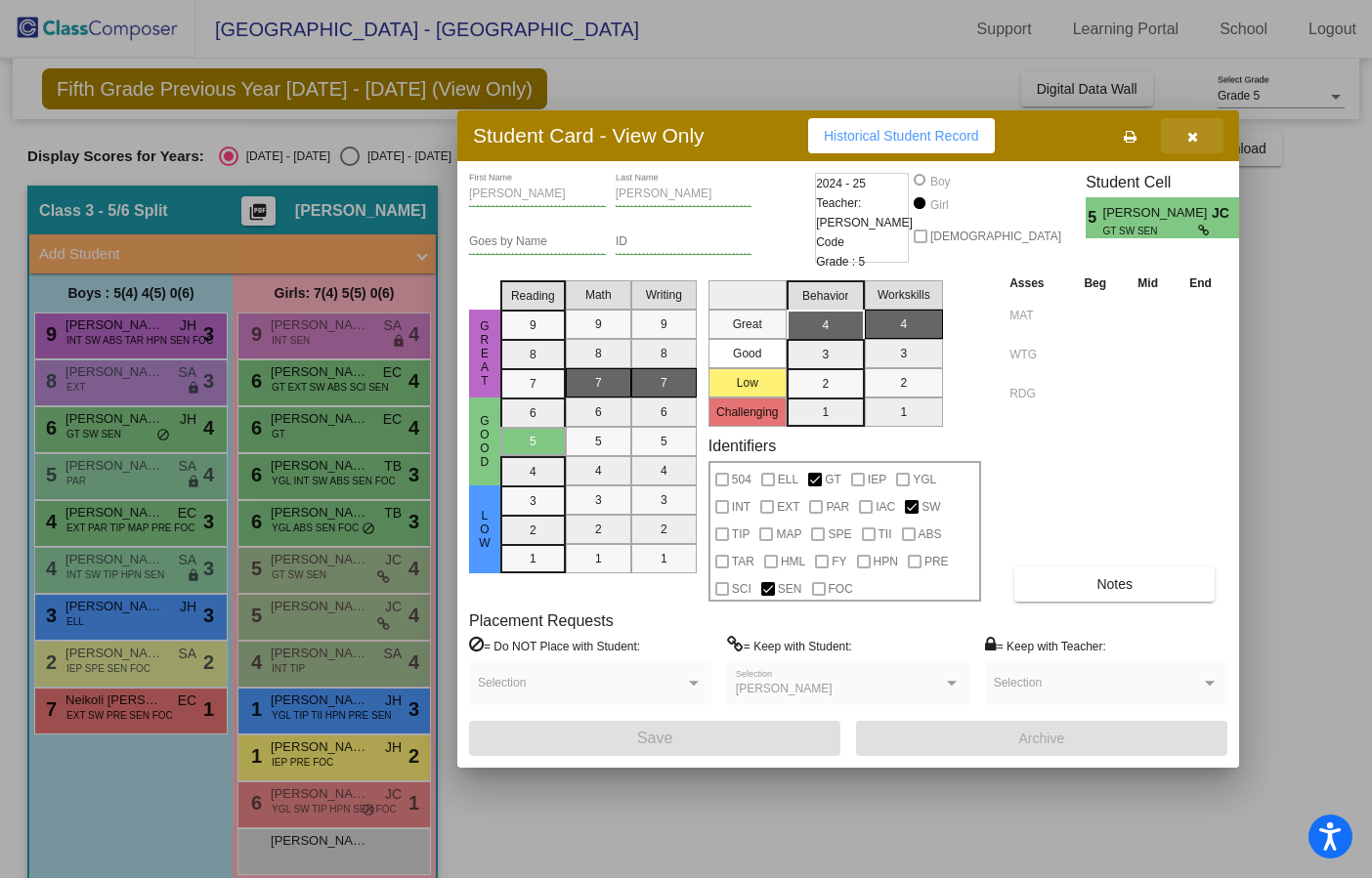
click at [1198, 132] on button "button" at bounding box center [1193, 136] width 63 height 35
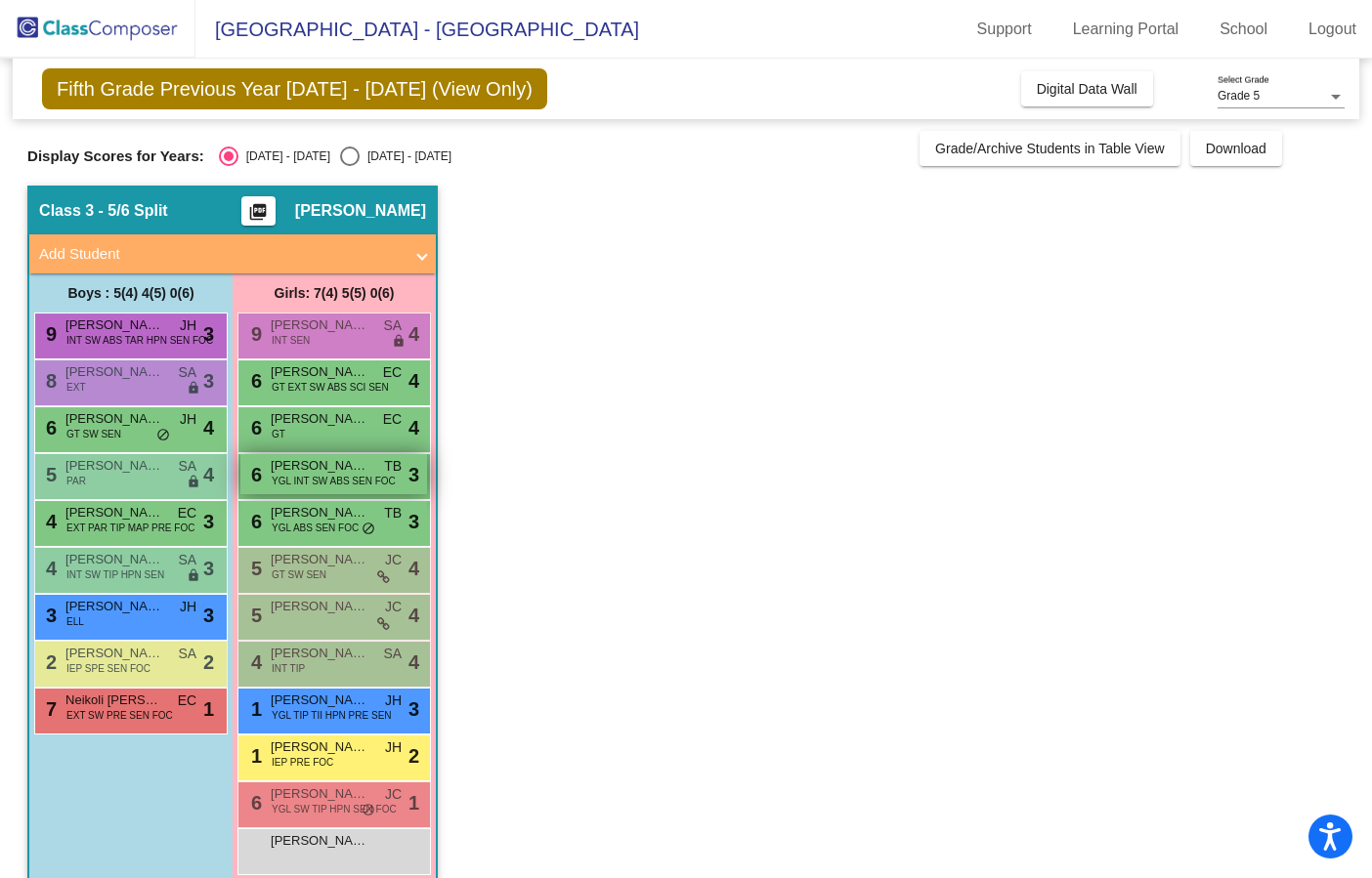
click at [310, 475] on span "YGL INT SW ABS SEN FOC" at bounding box center [334, 481] width 124 height 15
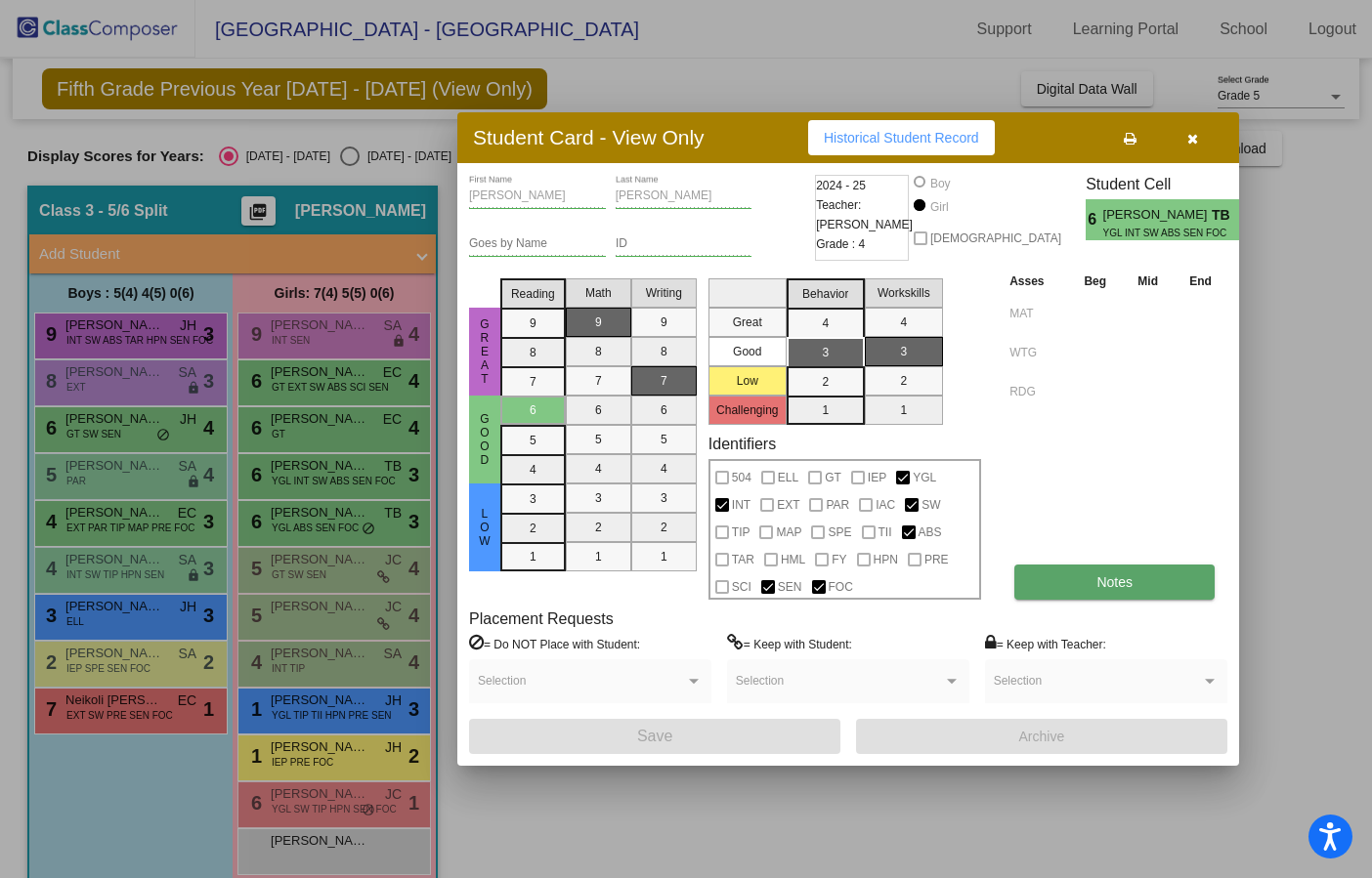
click at [1081, 576] on button "Notes" at bounding box center [1114, 582] width 201 height 35
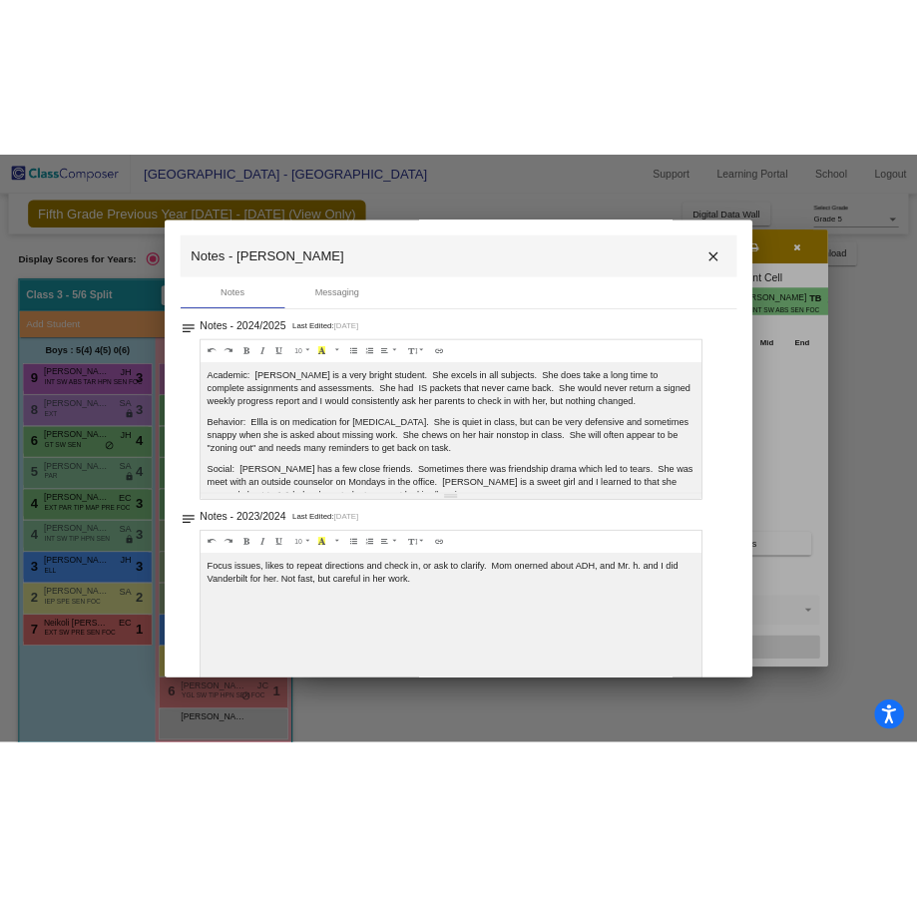
scroll to position [36, 0]
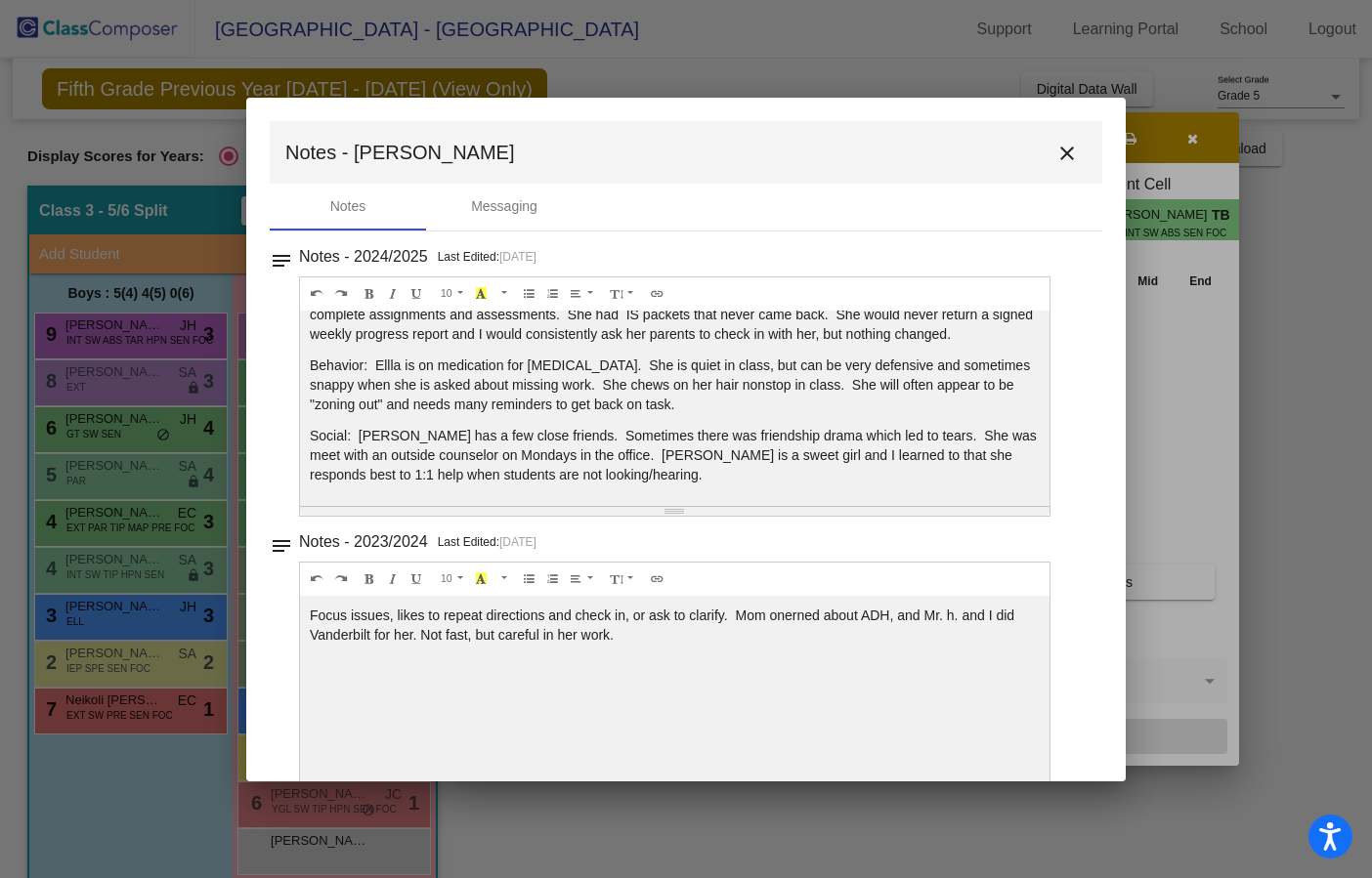
click at [1066, 162] on mat-icon "close" at bounding box center [1067, 154] width 24 height 23
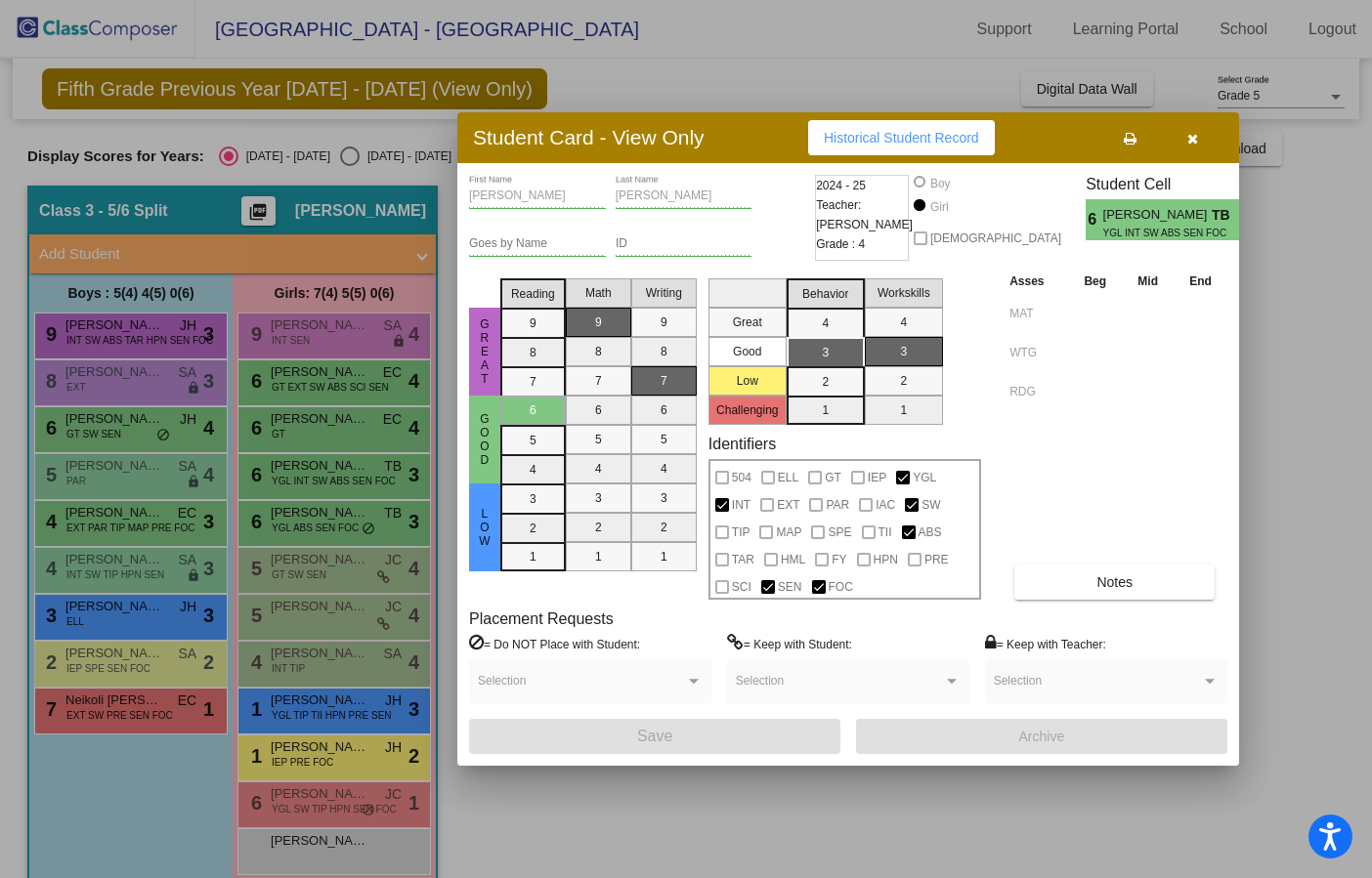
click at [1202, 135] on button "button" at bounding box center [1193, 138] width 63 height 35
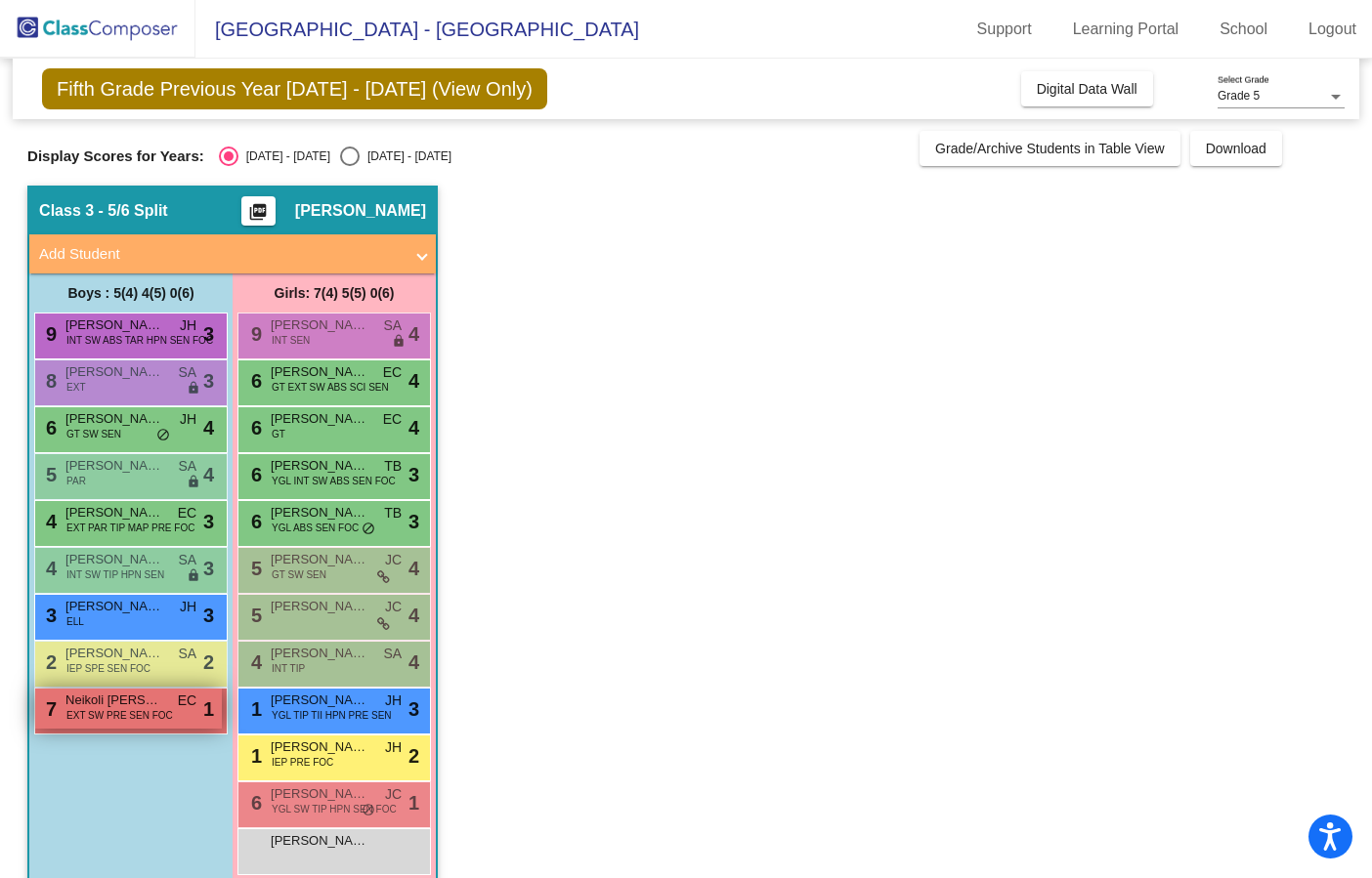
click at [82, 703] on span "Neikoli Sotelo" at bounding box center [115, 701] width 98 height 20
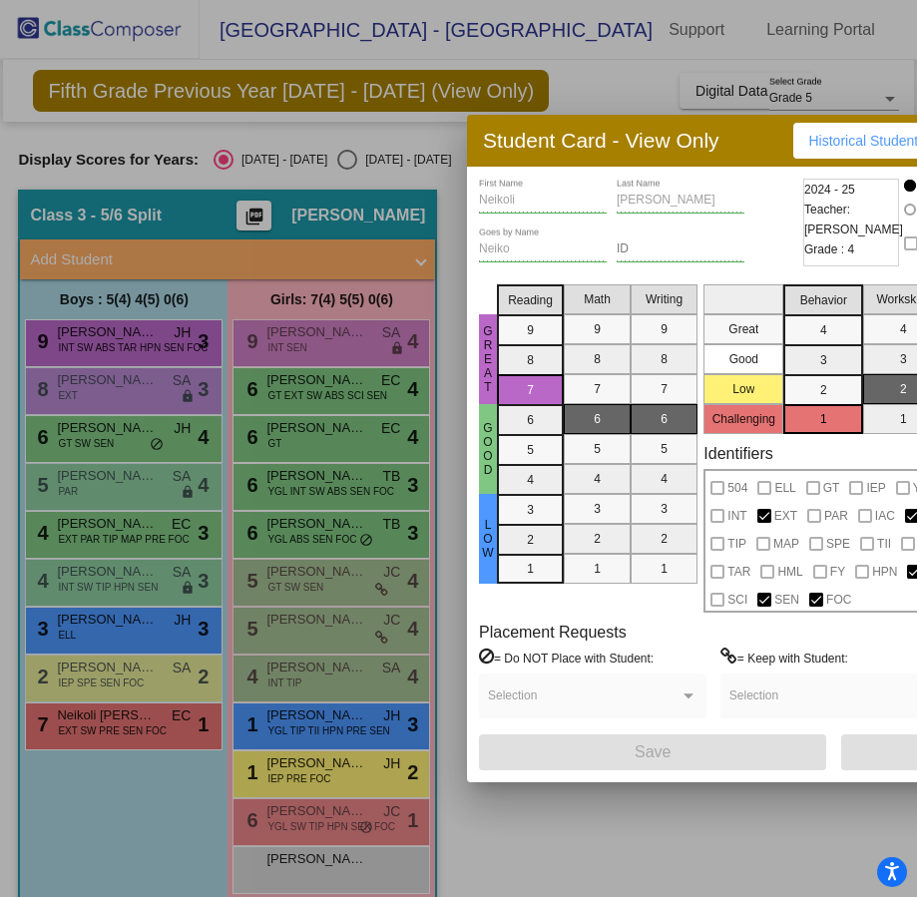
scroll to position [0, 0]
